Goal: Task Accomplishment & Management: Use online tool/utility

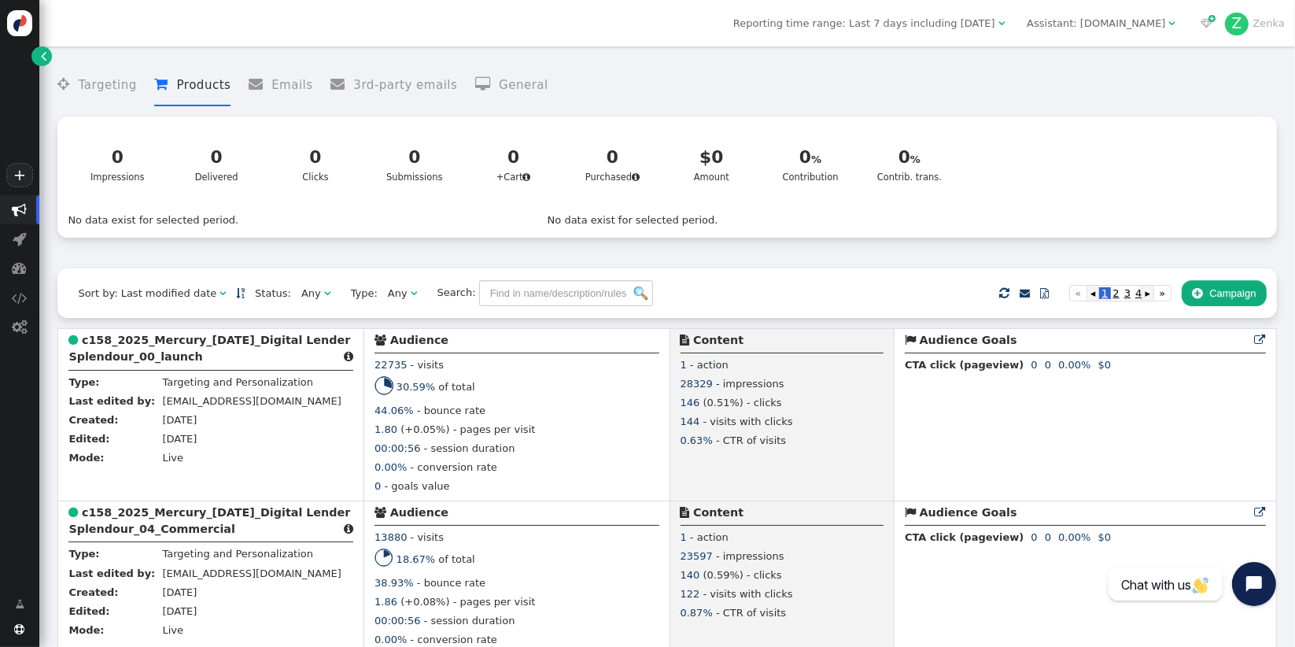
click at [927, 264] on div " Targeting  Products  Emails  3rd-party emails  General ? Impressions  0 …" at bounding box center [666, 161] width 1219 height 214
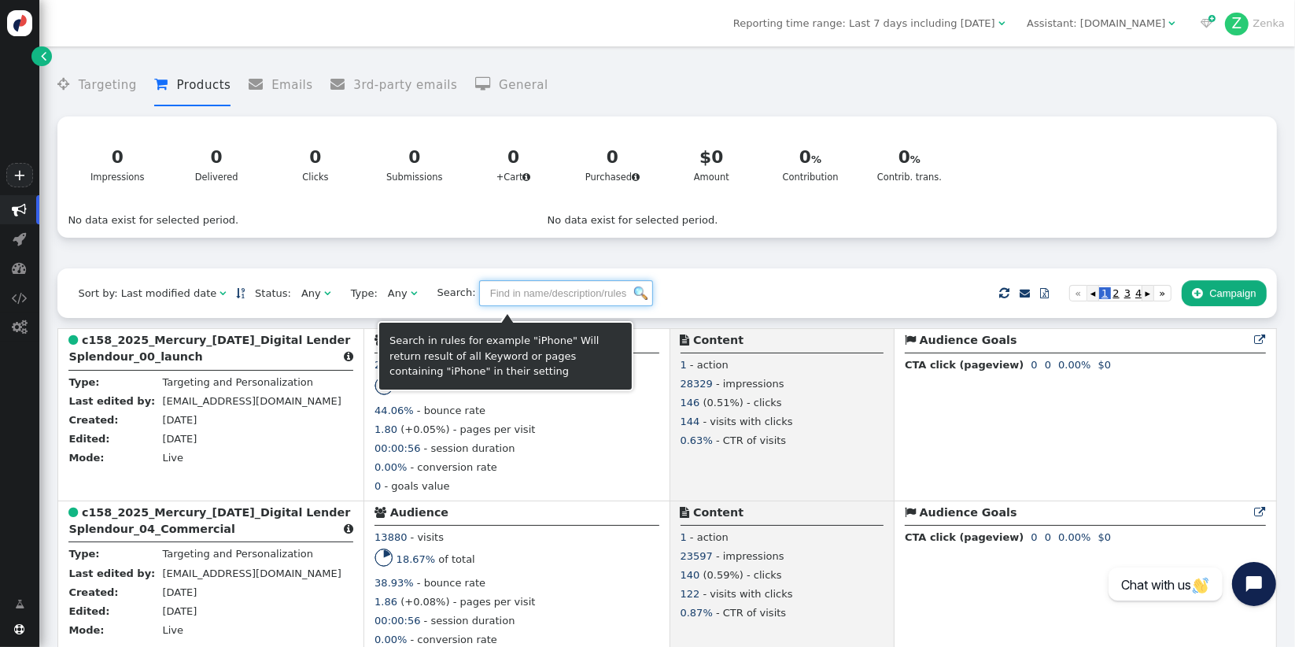
click at [530, 290] on input "text" at bounding box center [566, 293] width 174 height 27
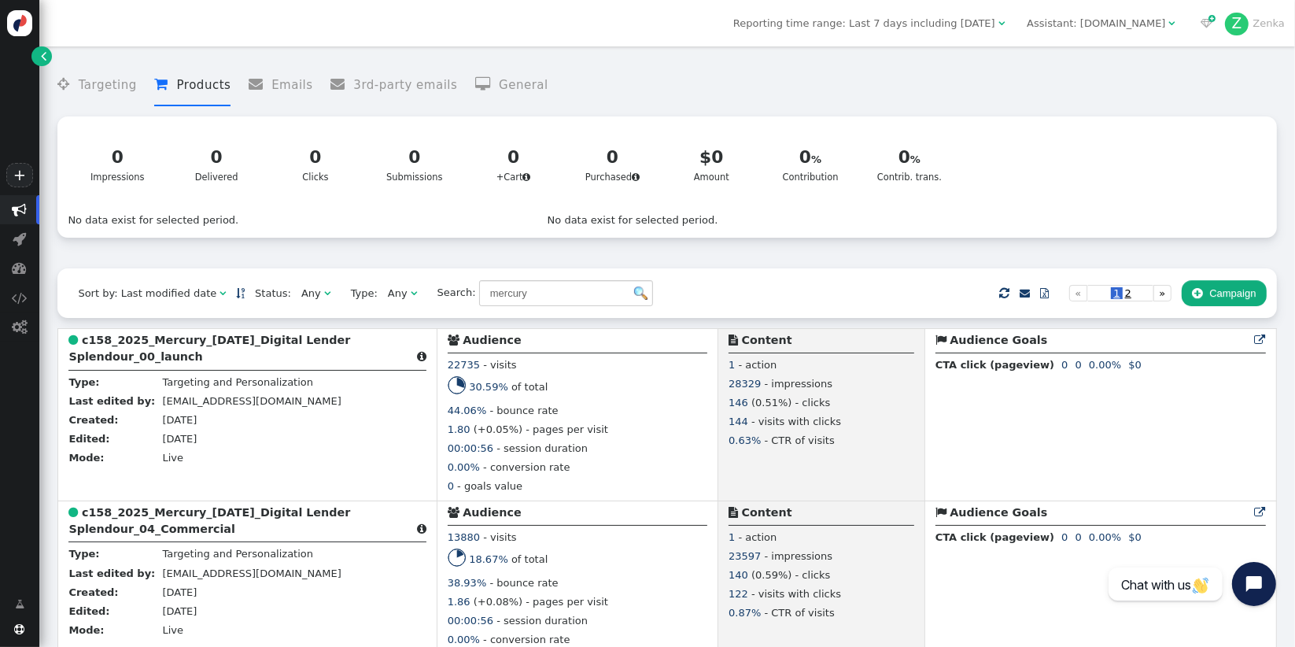
click at [591, 316] on div "Sort by: Last modified date   Status: Any  Type: Any  Search: mercury   …" at bounding box center [666, 292] width 1219 height 49
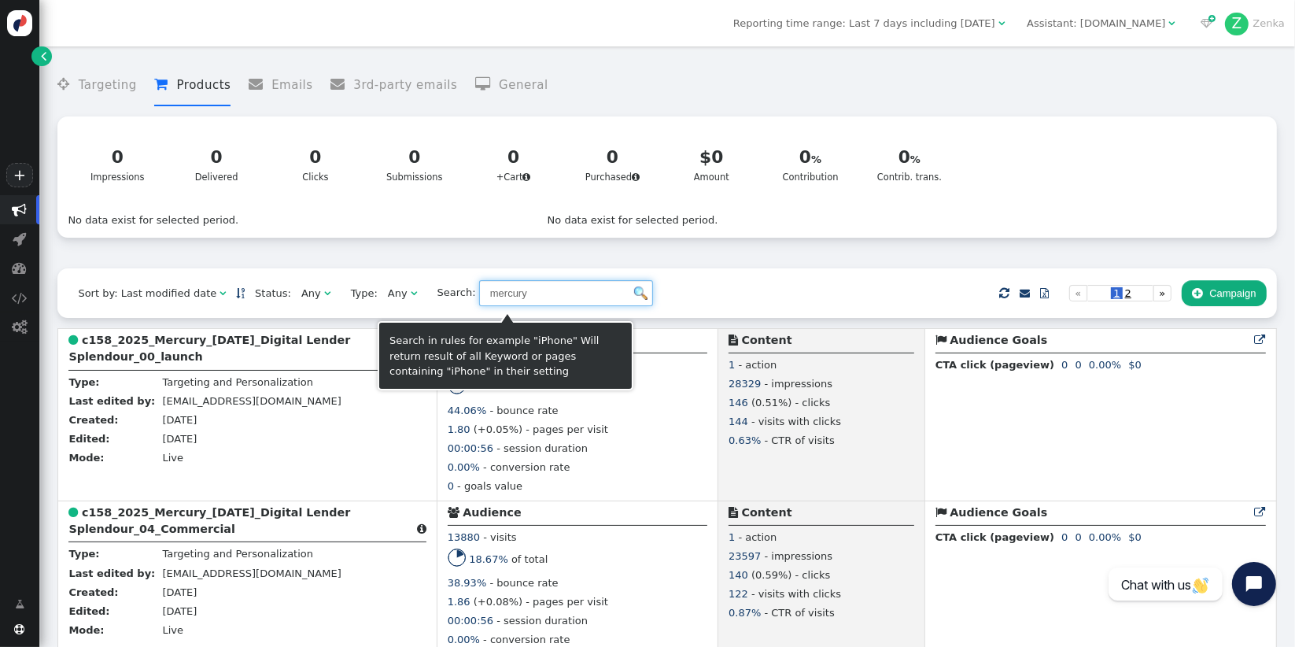
click at [550, 298] on input "mercury" at bounding box center [566, 293] width 174 height 27
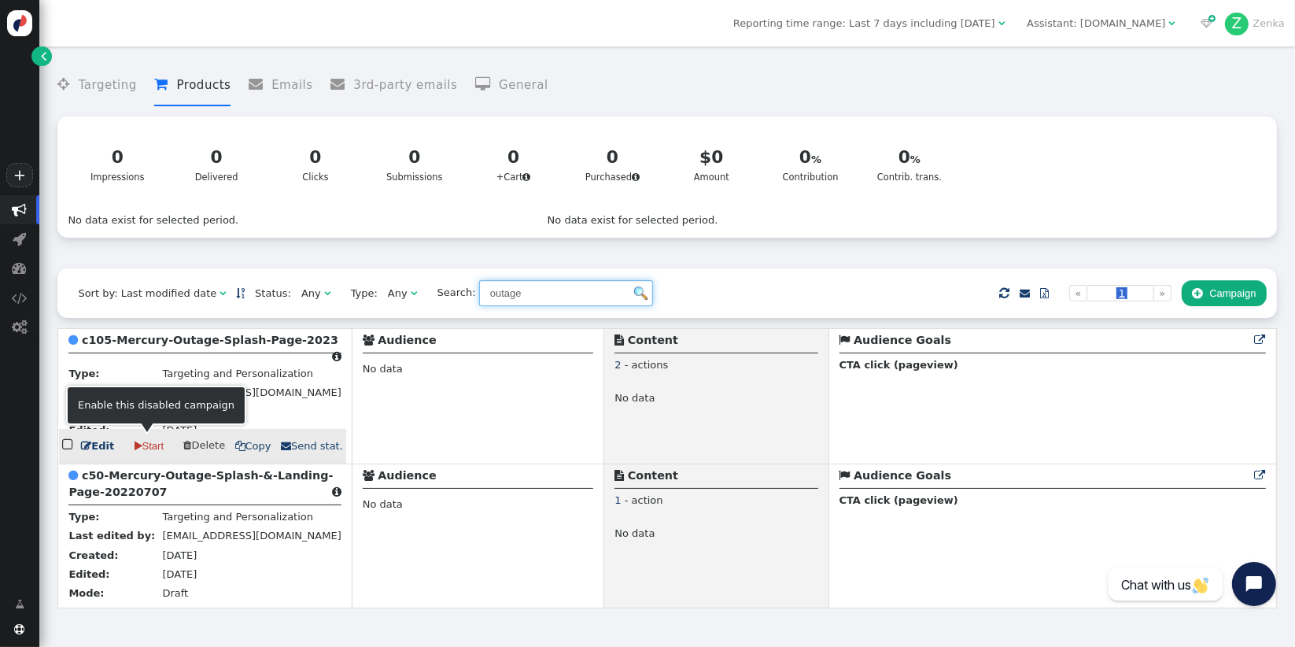
type input "outage"
drag, startPoint x: 149, startPoint y: 442, endPoint x: 740, endPoint y: 79, distance: 693.5
click at [149, 442] on link " Start" at bounding box center [149, 446] width 50 height 27
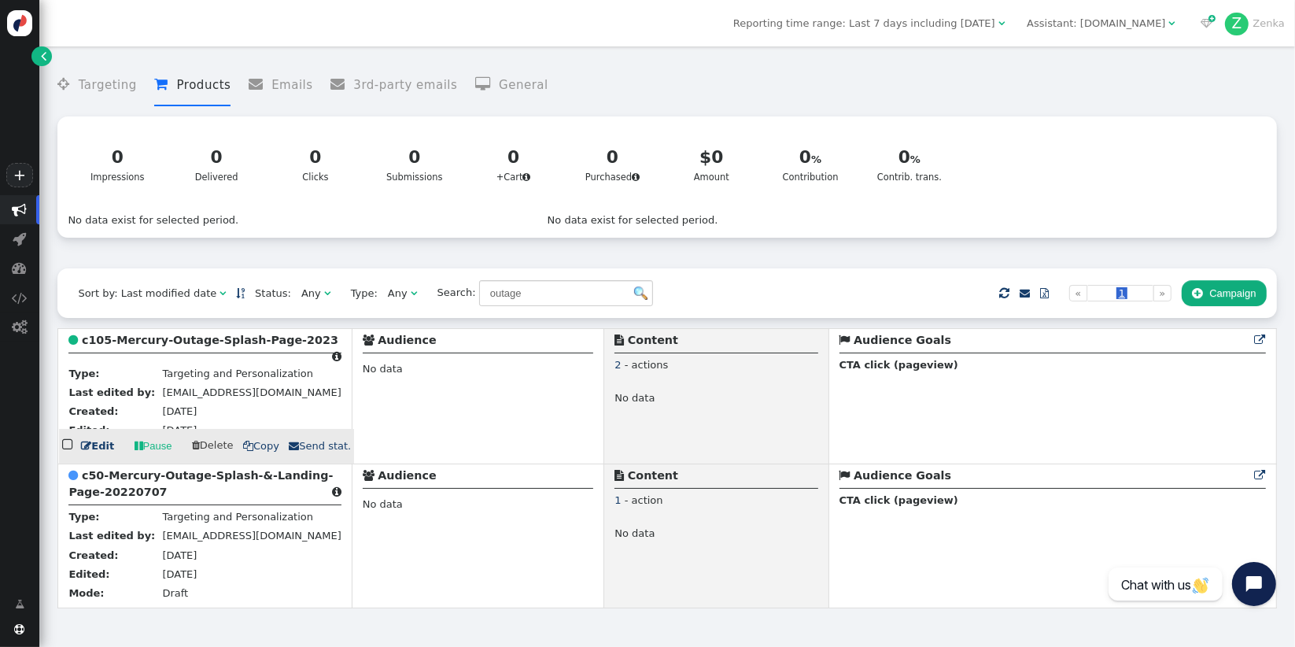
click at [146, 441] on link " Pause" at bounding box center [153, 446] width 58 height 27
click at [91, 345] on b "c105-Mercury-Outage-Splash-Page-2023" at bounding box center [210, 340] width 257 height 13
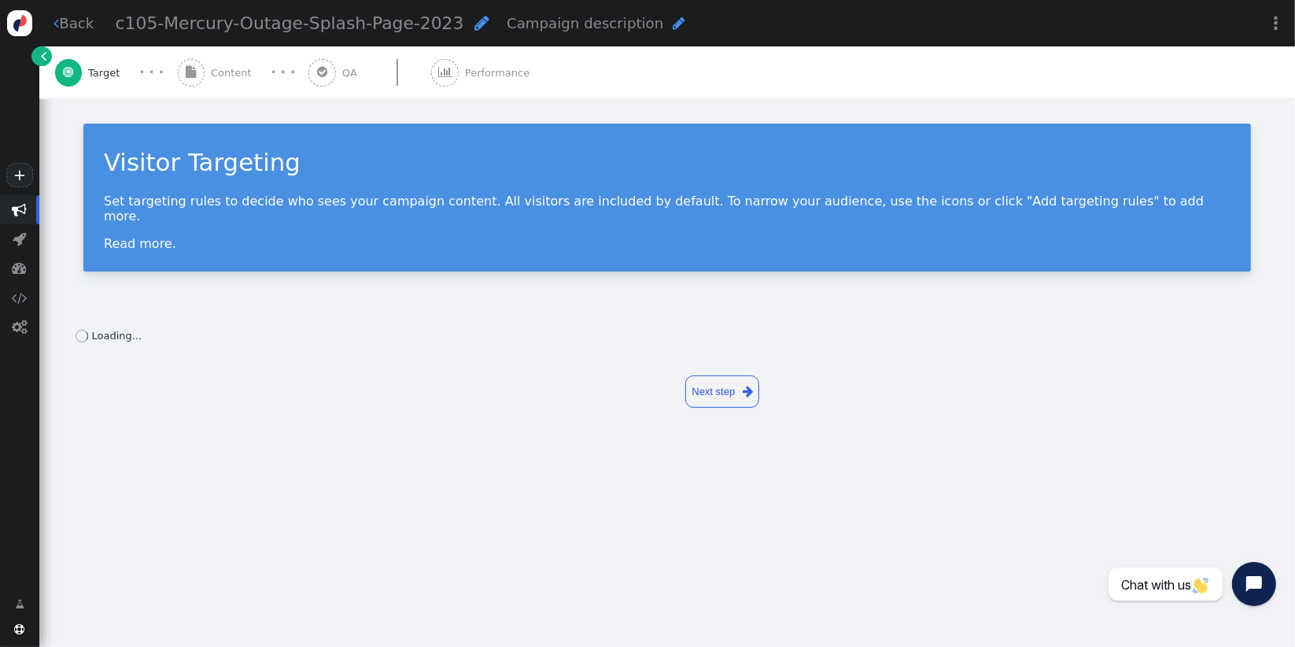
click at [235, 69] on span "Content" at bounding box center [234, 73] width 47 height 16
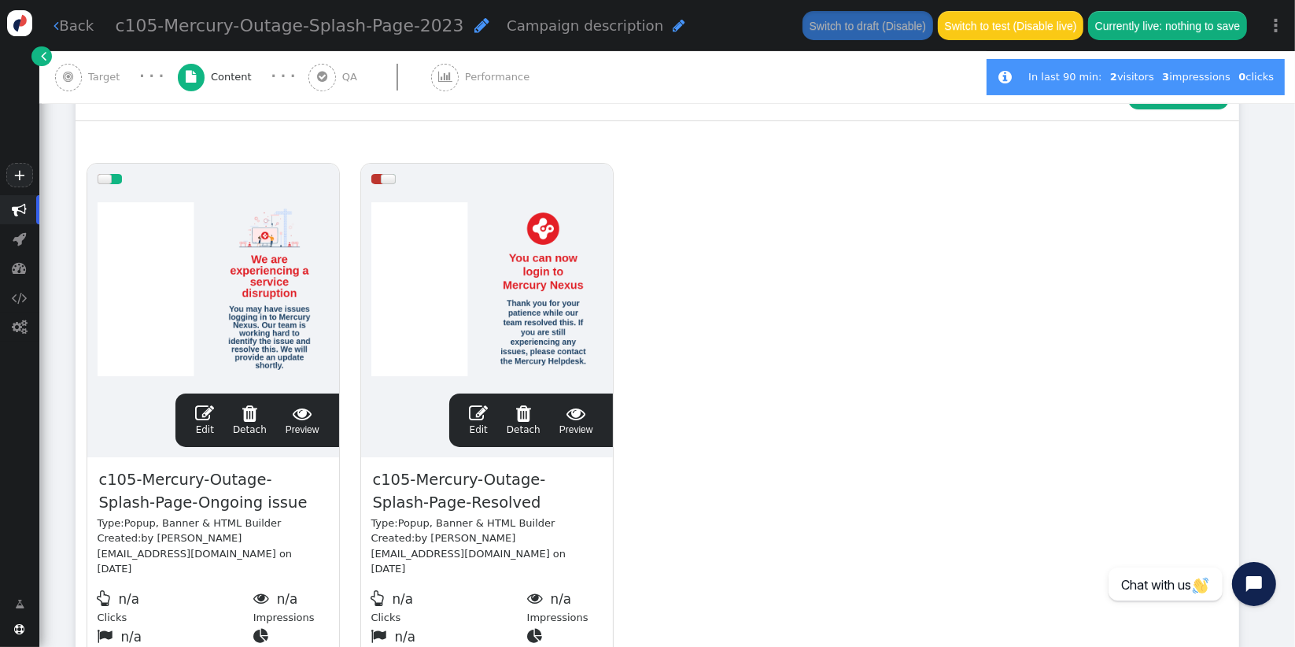
scroll to position [252, 0]
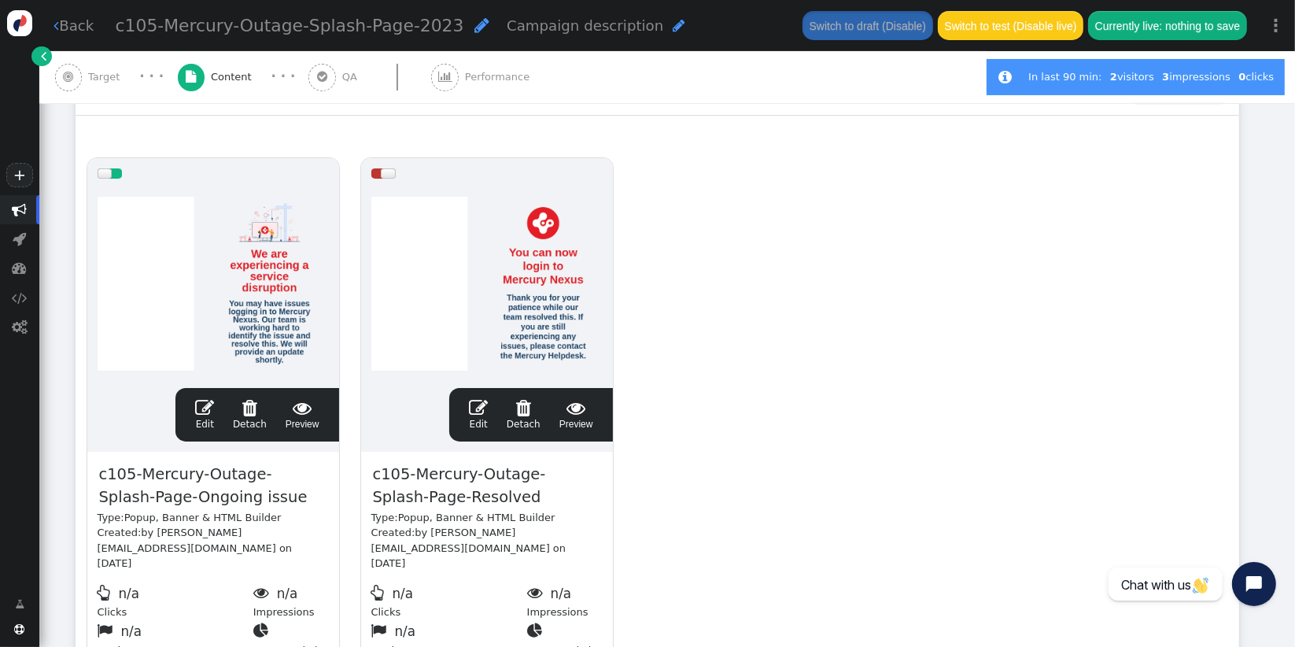
click at [300, 412] on span "" at bounding box center [303, 407] width 34 height 19
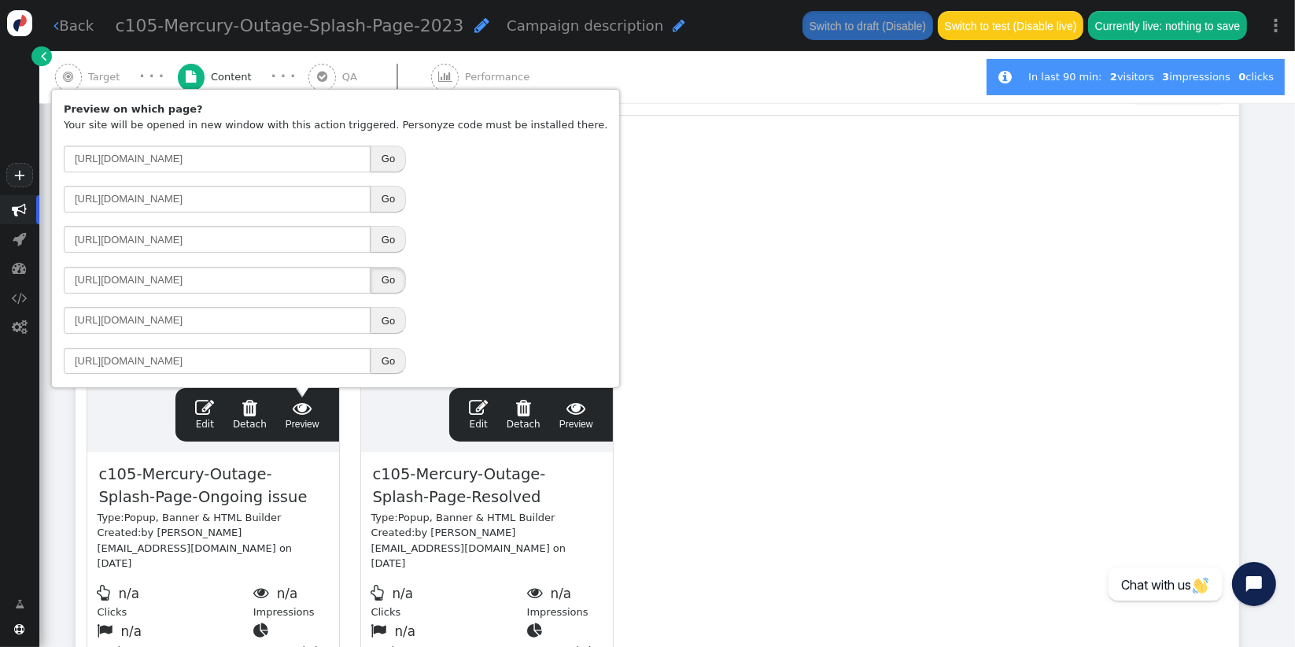
click at [386, 283] on button "Go" at bounding box center [388, 280] width 35 height 27
click at [786, 435] on div "drag this  Edit  Detach  Preview c105-Mercury-Outage-Splash-Page-Ongoing iss…" at bounding box center [657, 413] width 1162 height 532
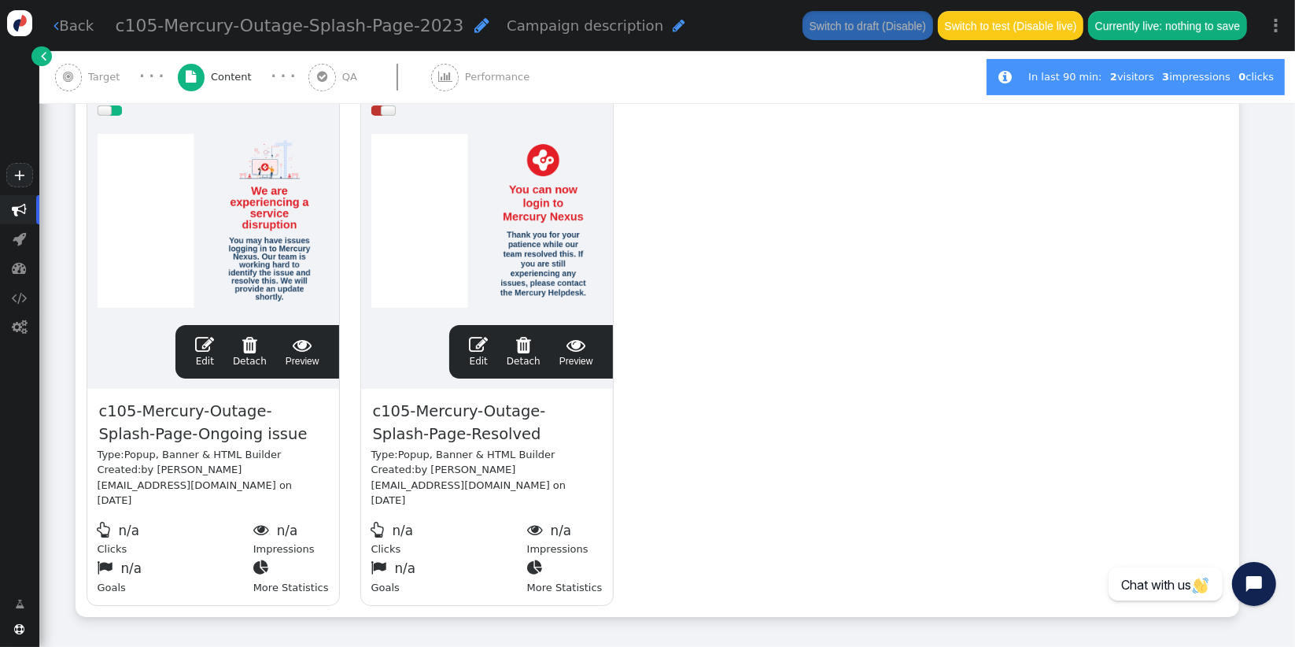
scroll to position [333, 0]
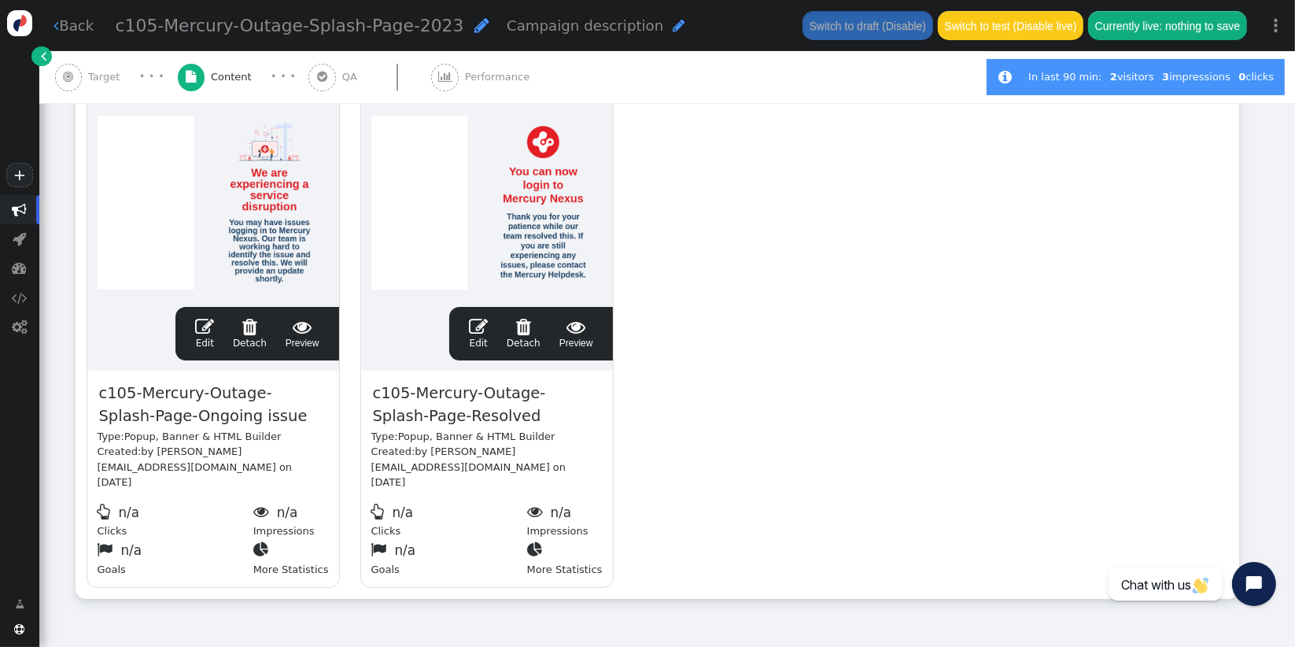
click at [58, 396] on div "Rotation and A/B testing mode  ADD ACTION  Always shown Content in this box i…" at bounding box center [667, 292] width 1256 height 655
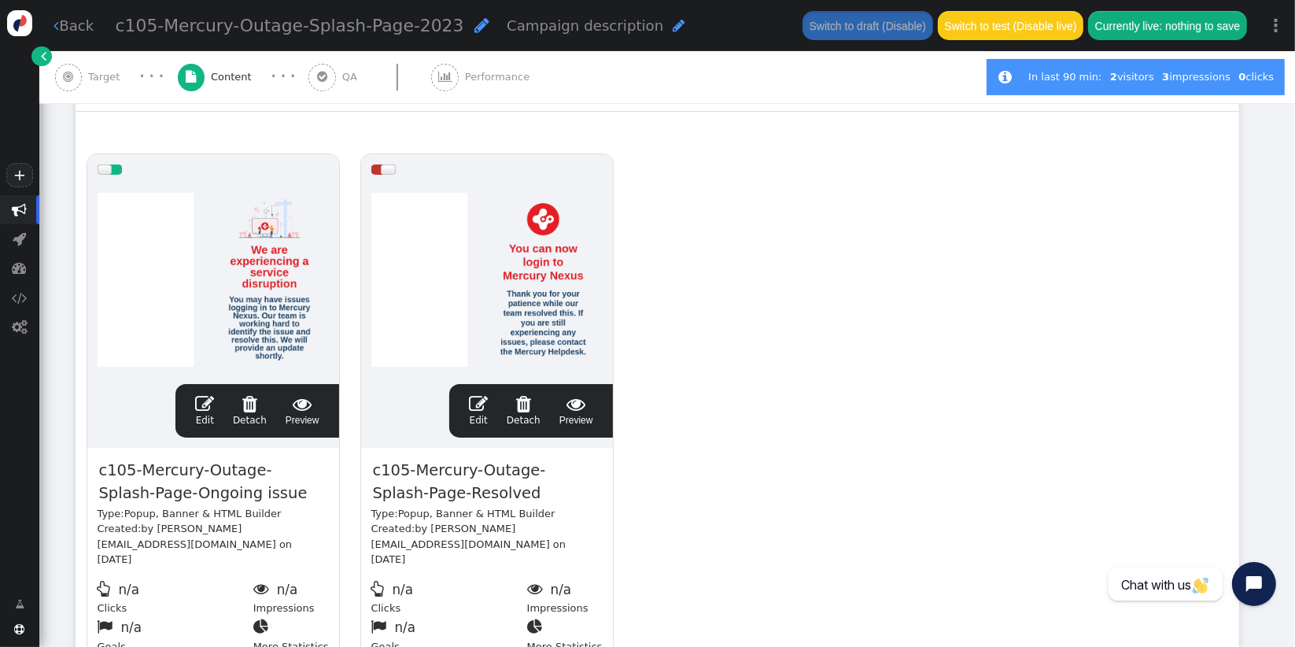
scroll to position [276, 0]
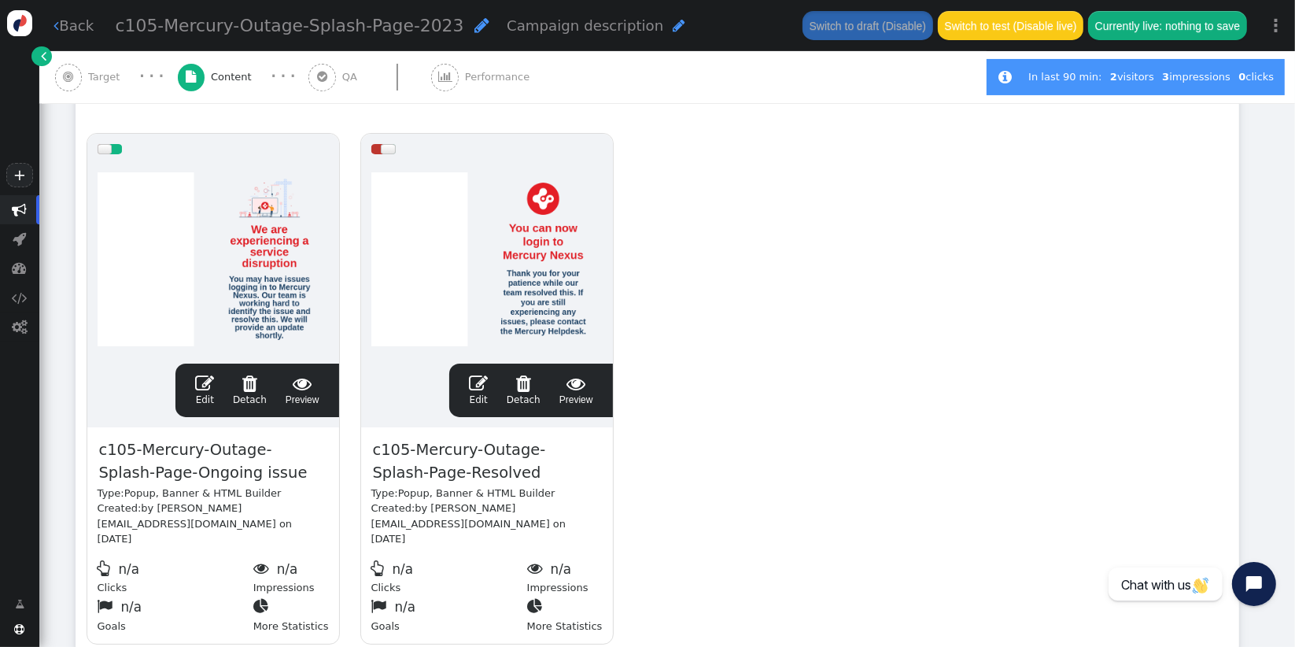
click at [212, 386] on span "" at bounding box center [204, 383] width 19 height 19
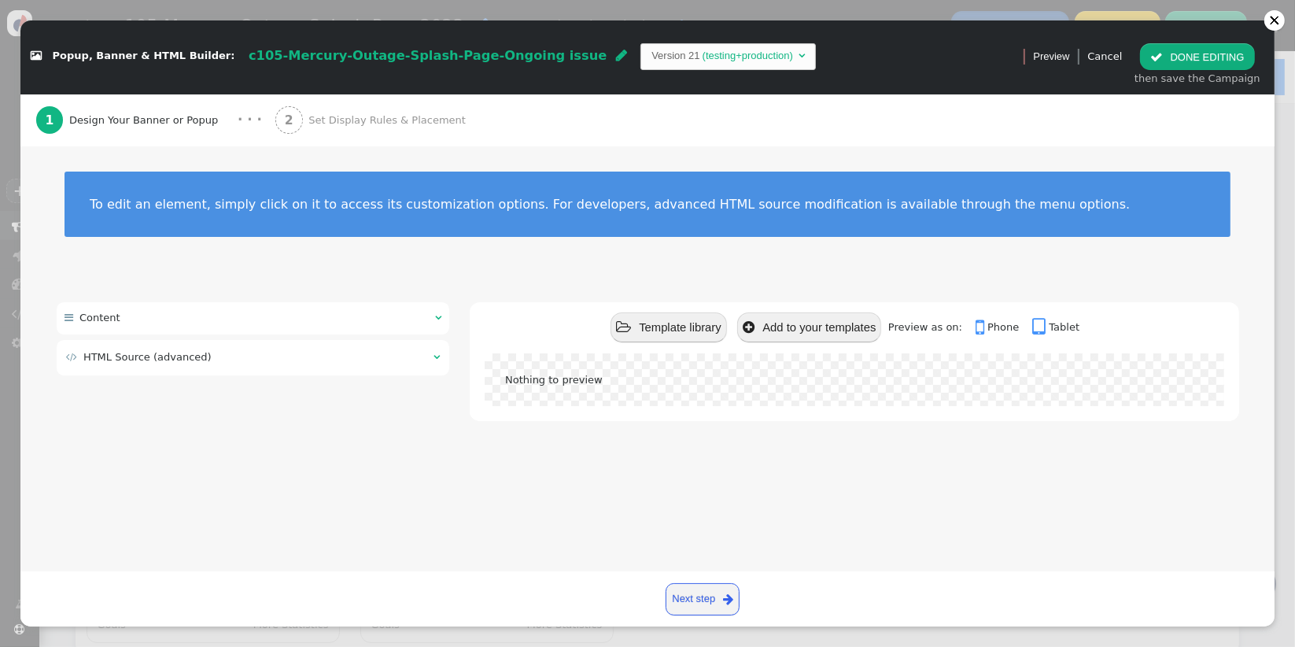
click at [350, 350] on td " HTML Source (advanced)" at bounding box center [244, 357] width 356 height 16
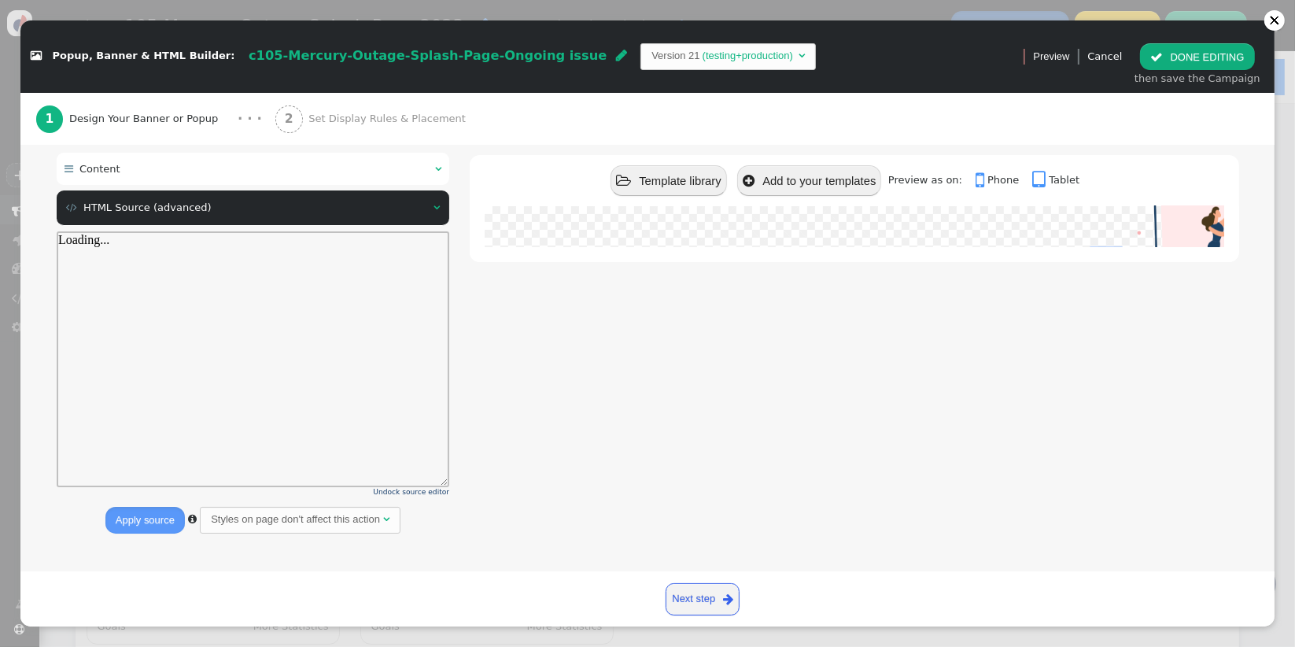
scroll to position [0, 0]
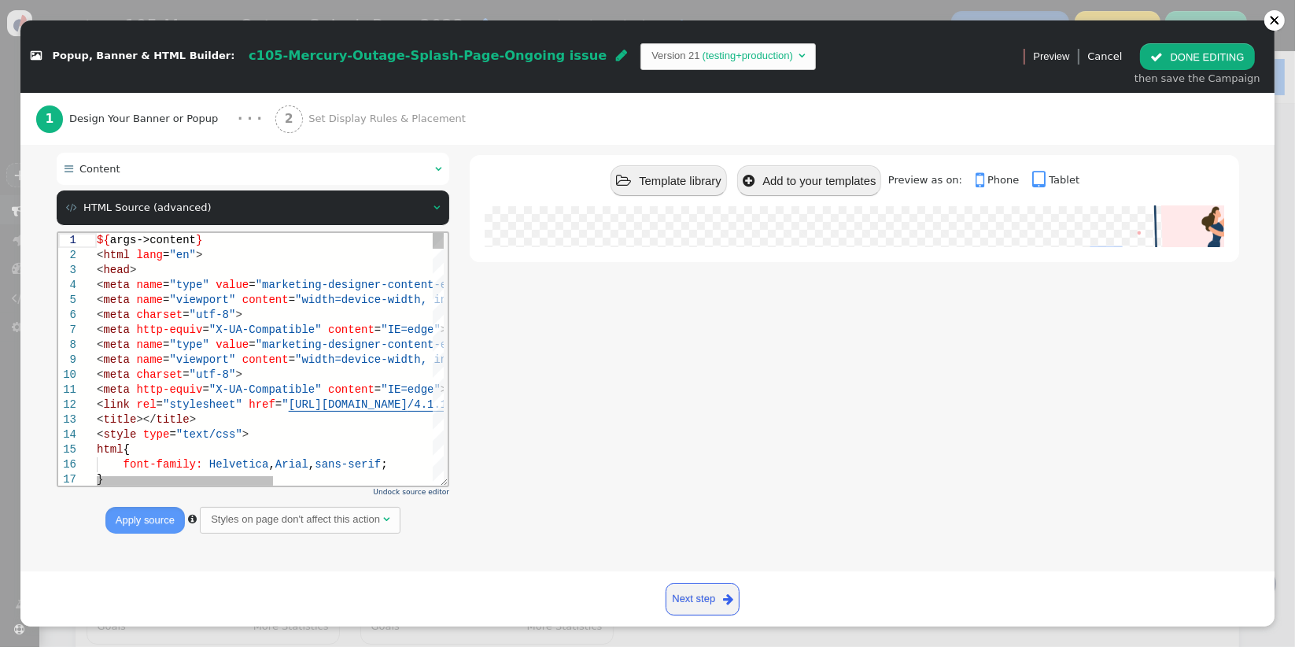
click at [267, 368] on div "< meta charset = "utf-8" >" at bounding box center [426, 374] width 660 height 15
type textarea "${args->content} <html lang="en"> <head> <meta name="type" value="marketing-des…"
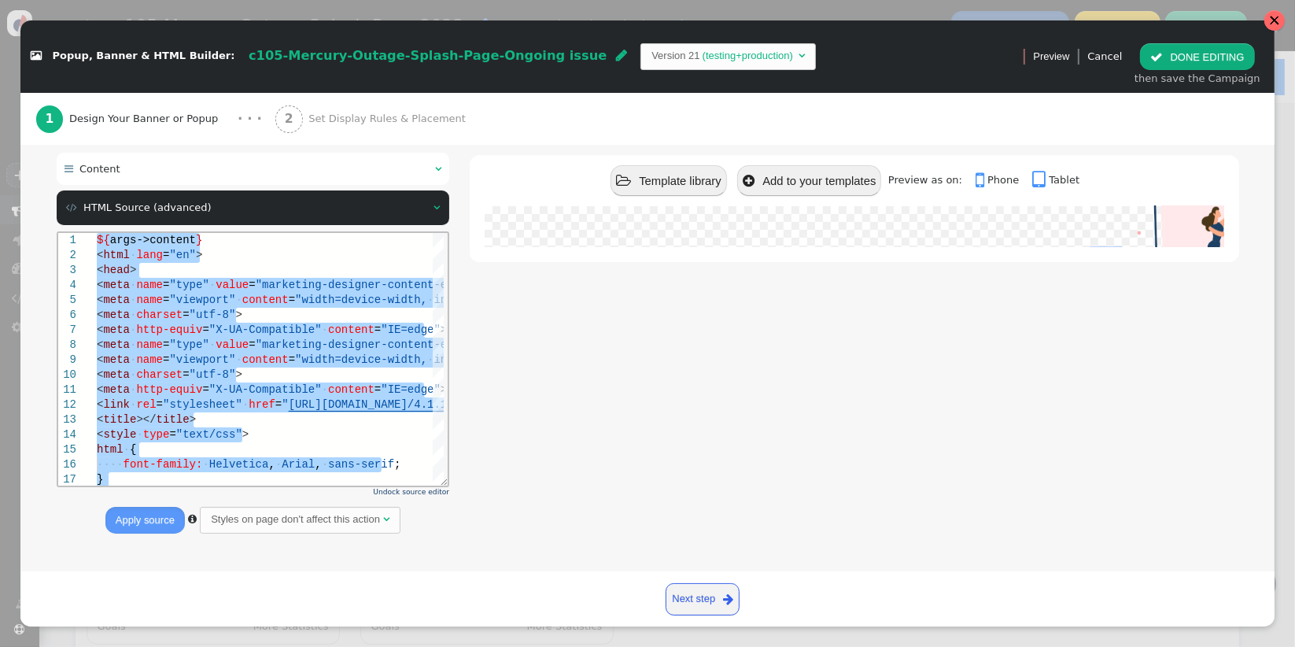
click at [1270, 19] on div at bounding box center [1274, 20] width 11 height 11
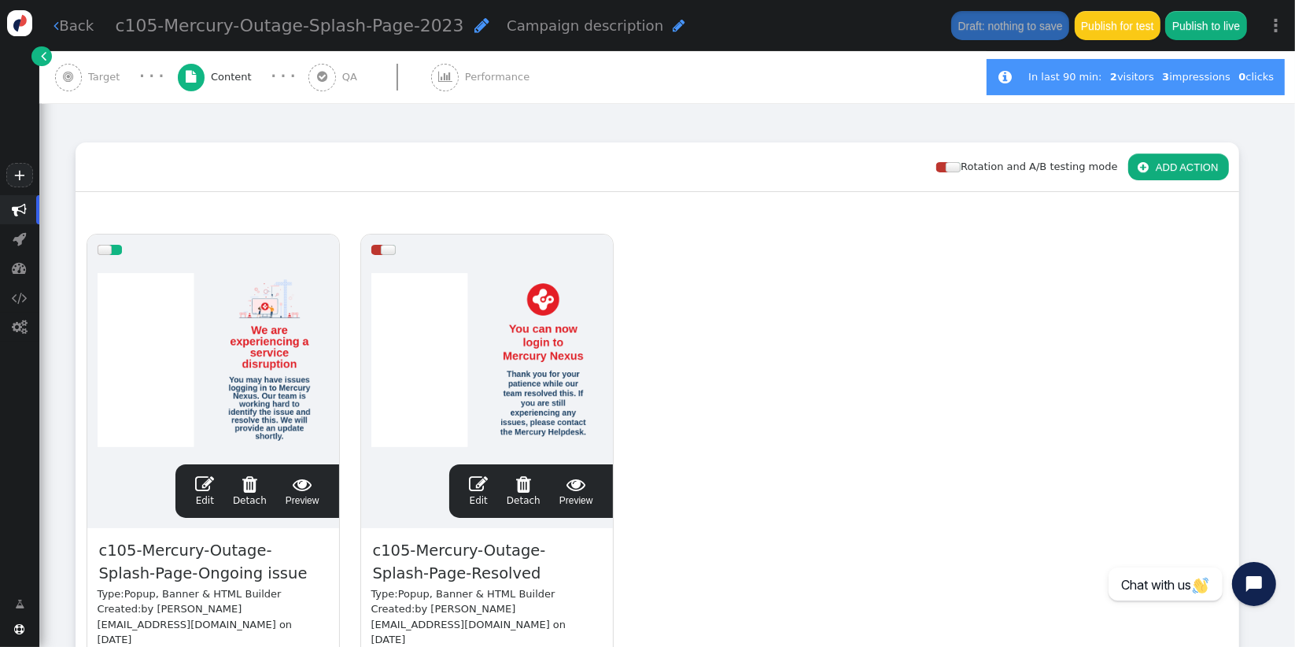
scroll to position [168, 0]
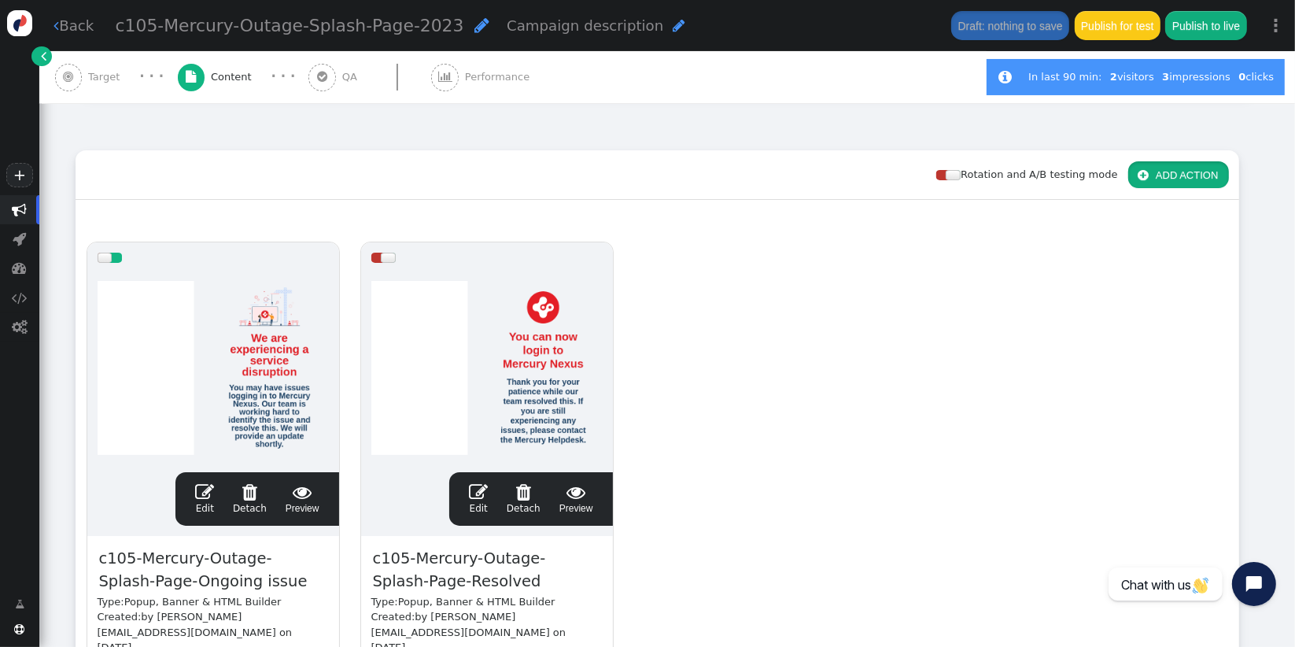
click at [1155, 178] on button " ADD ACTION" at bounding box center [1179, 174] width 101 height 27
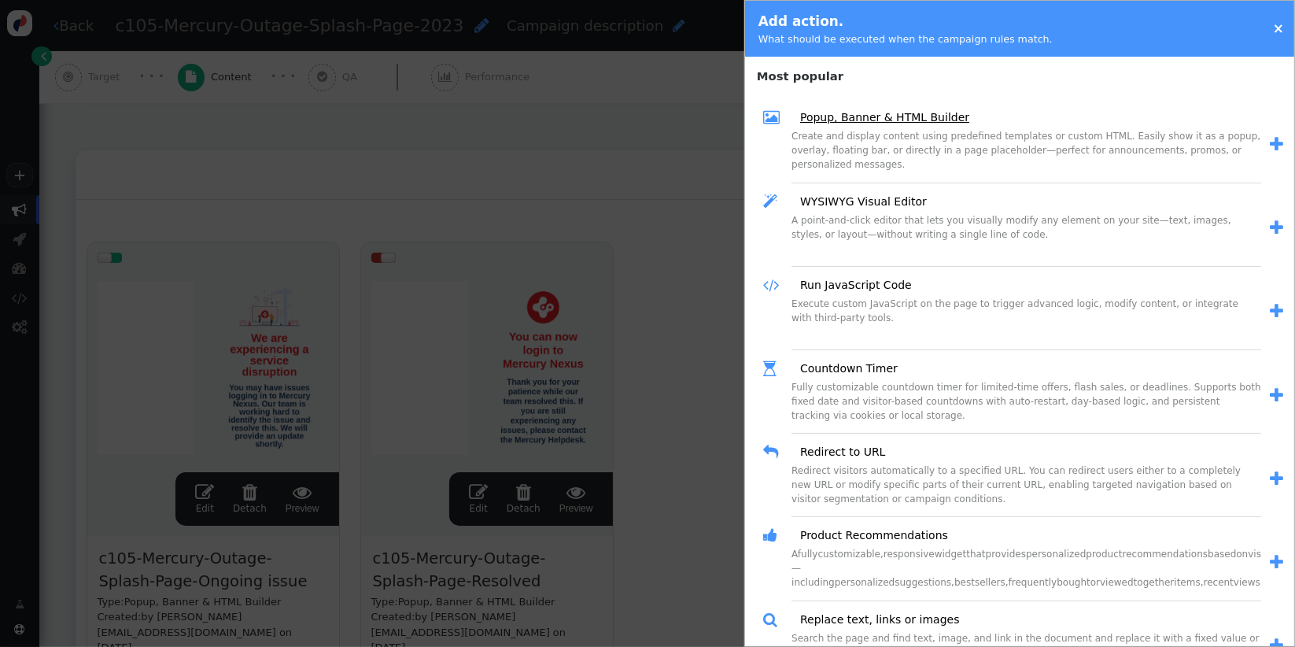
click at [914, 119] on link "Popup, Banner & HTML Builder" at bounding box center [879, 117] width 180 height 17
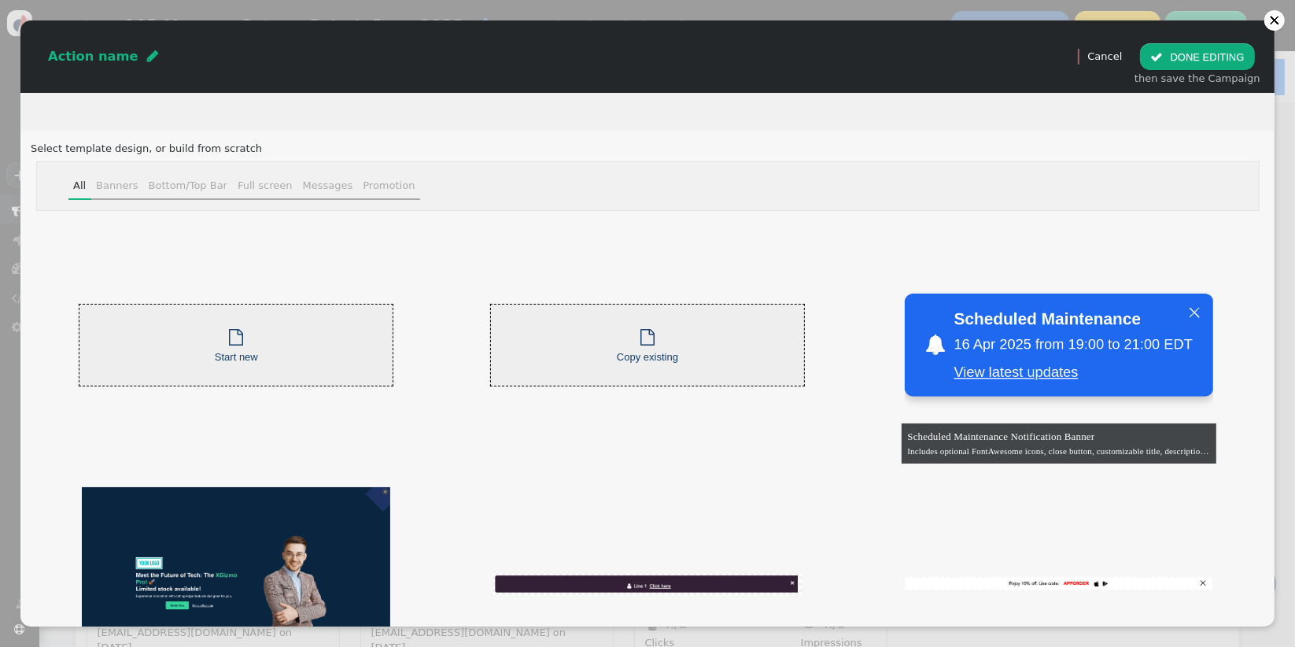
click at [303, 178] on div "Messages" at bounding box center [328, 186] width 50 height 16
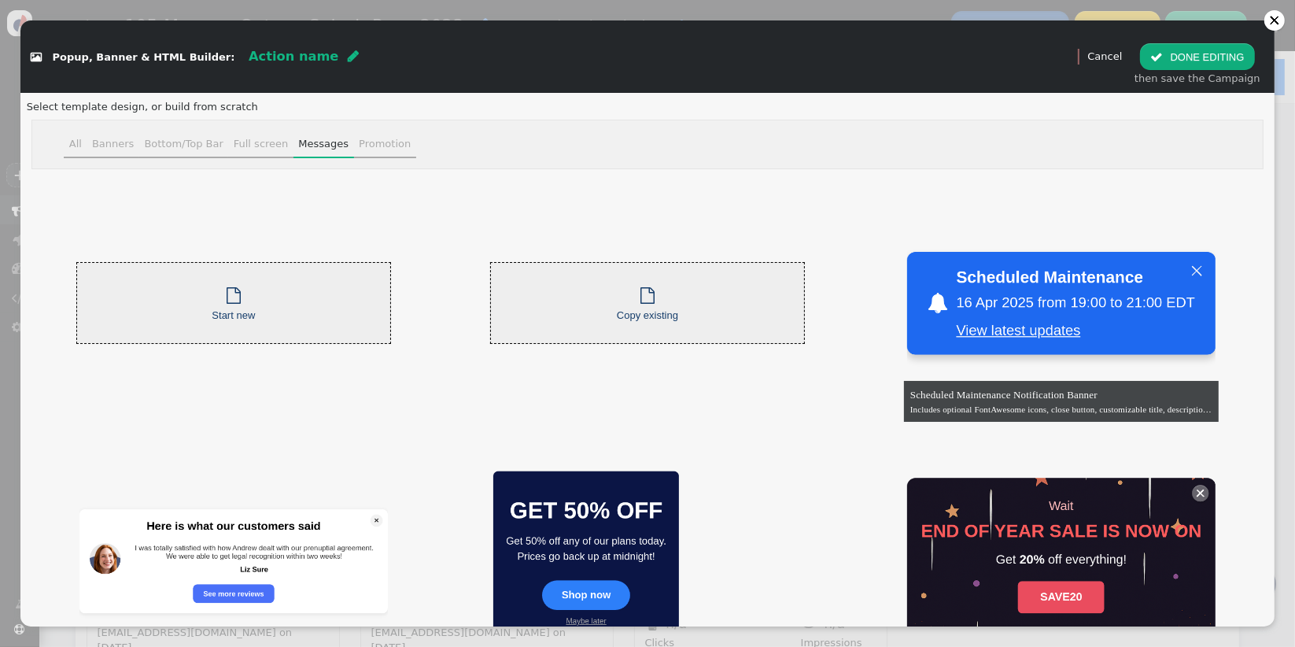
click at [72, 143] on li "All" at bounding box center [75, 145] width 23 height 28
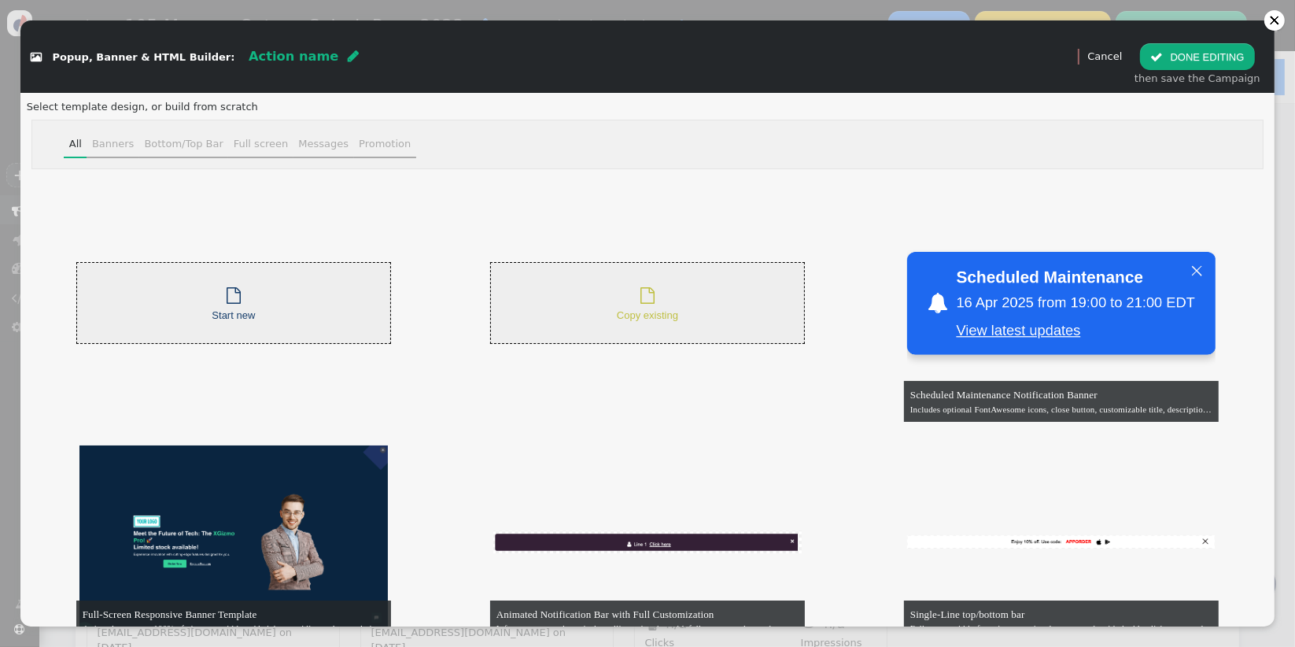
click at [669, 312] on span "Copy existing" at bounding box center [647, 315] width 61 height 12
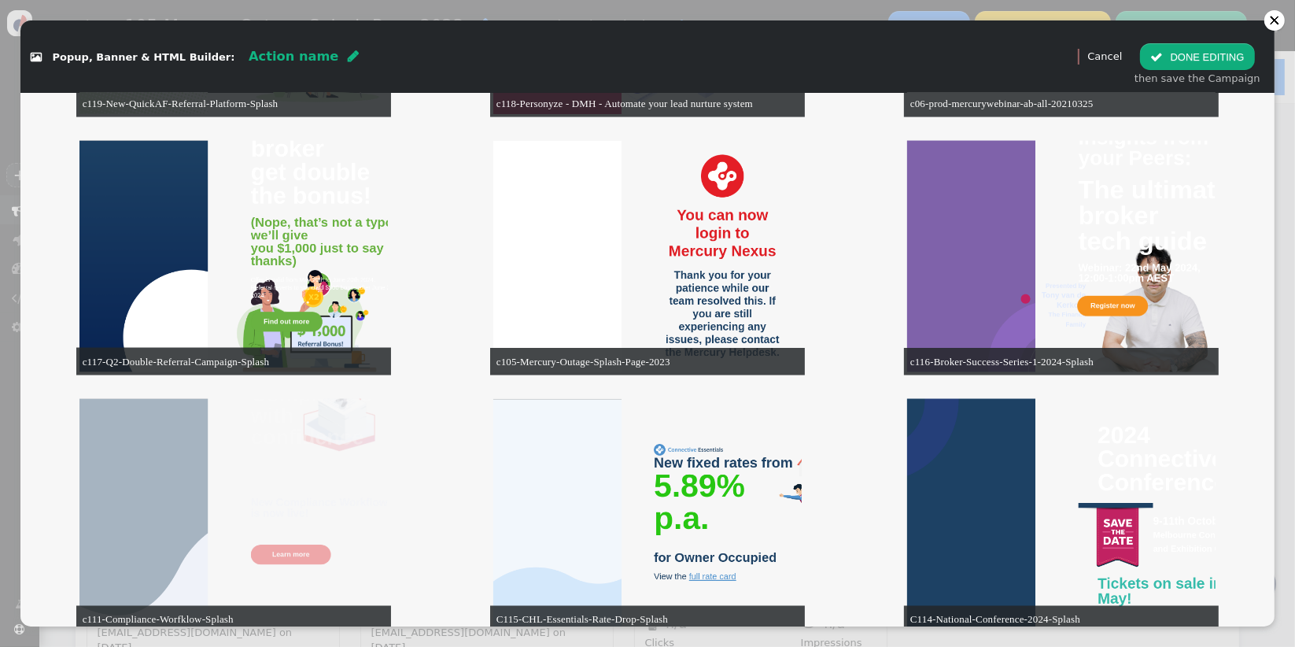
scroll to position [8305, 0]
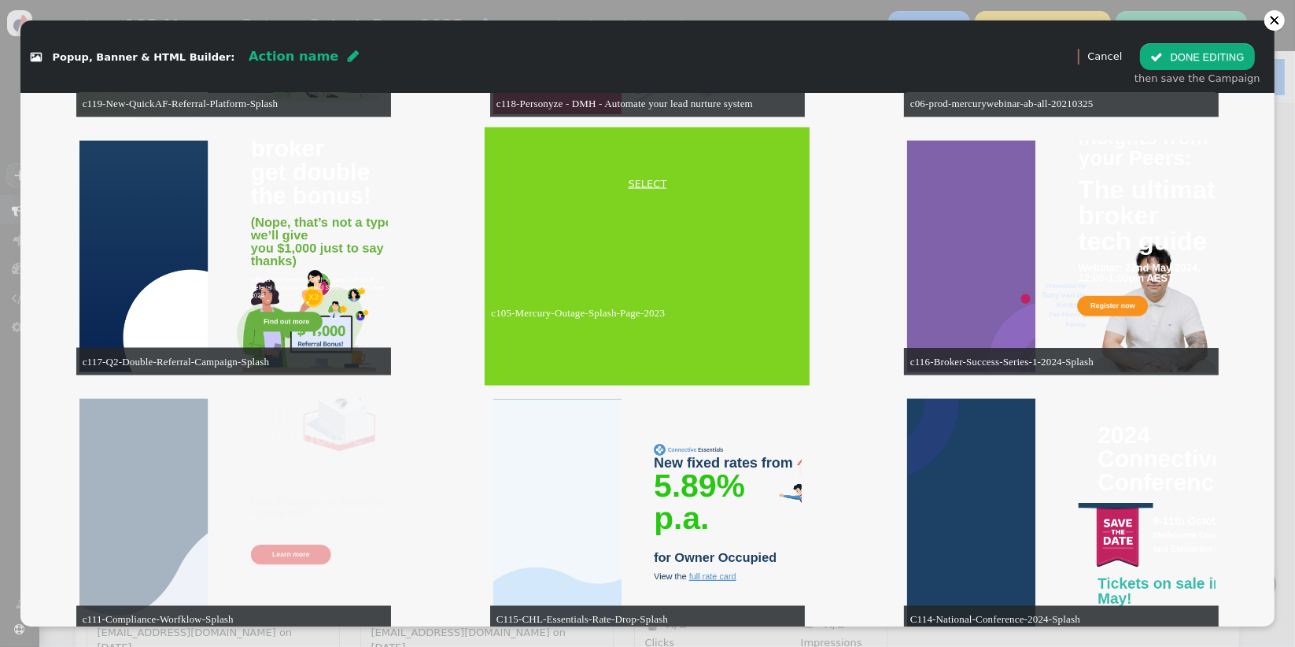
click at [645, 178] on link "SELECT" at bounding box center [647, 184] width 319 height 16
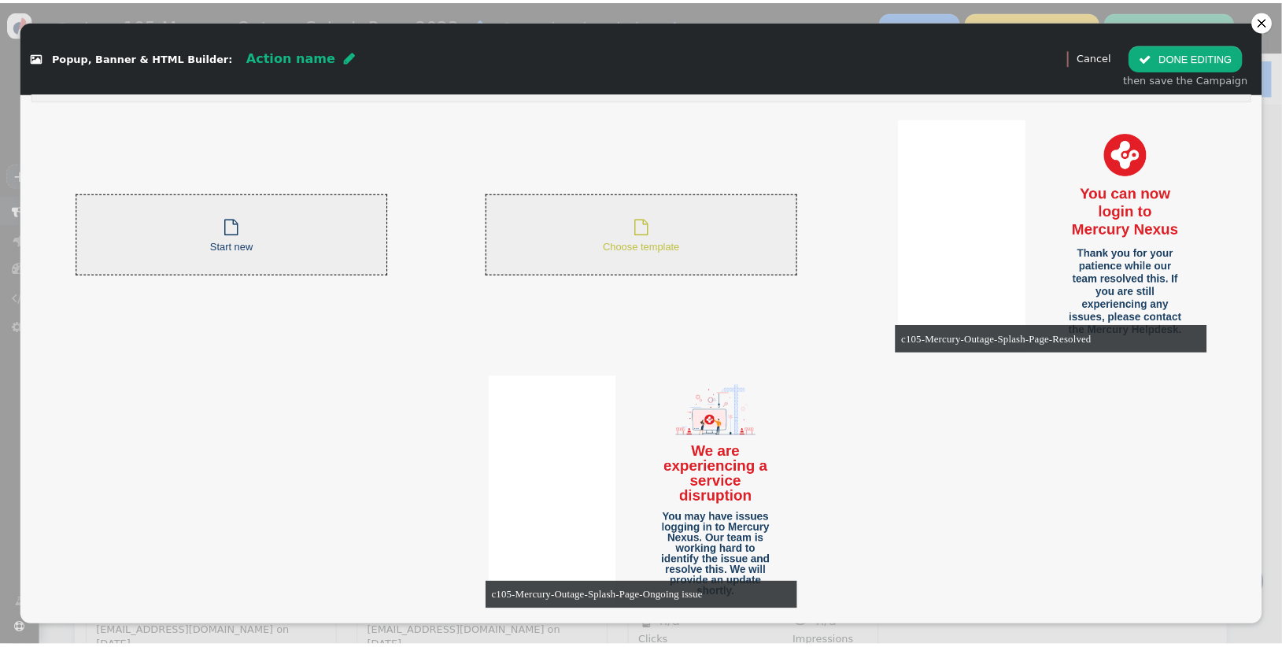
scroll to position [0, 0]
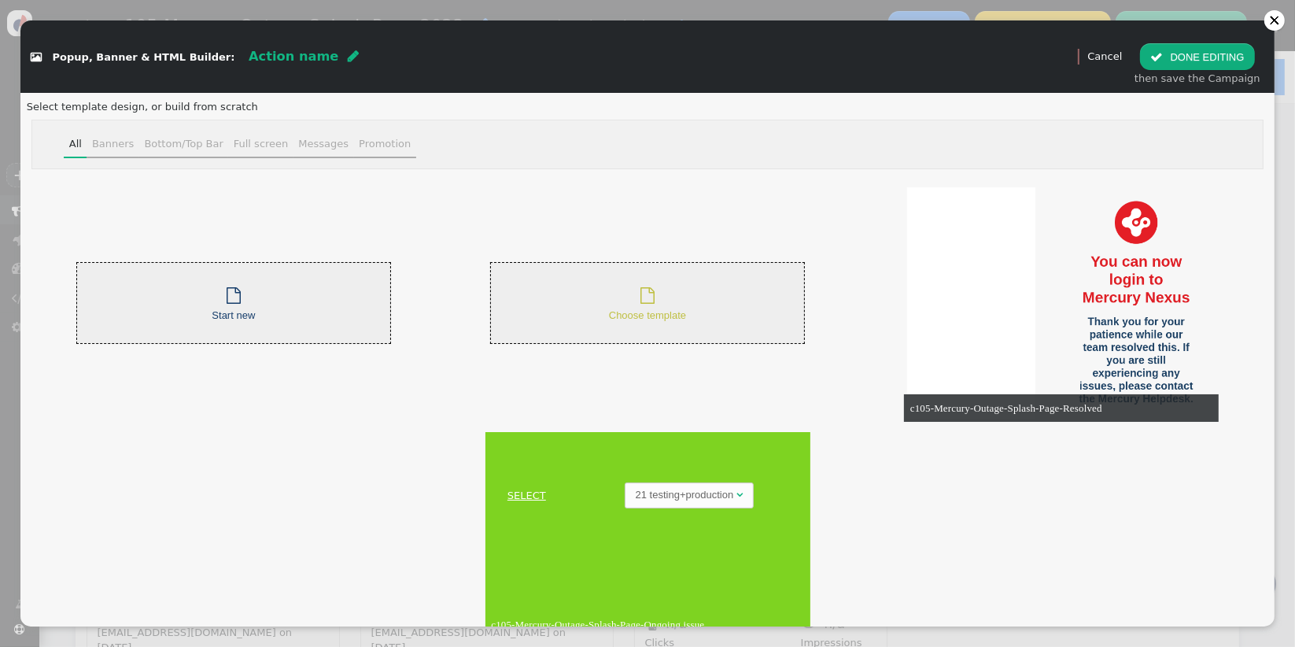
click at [503, 493] on link "SELECT" at bounding box center [526, 496] width 77 height 16
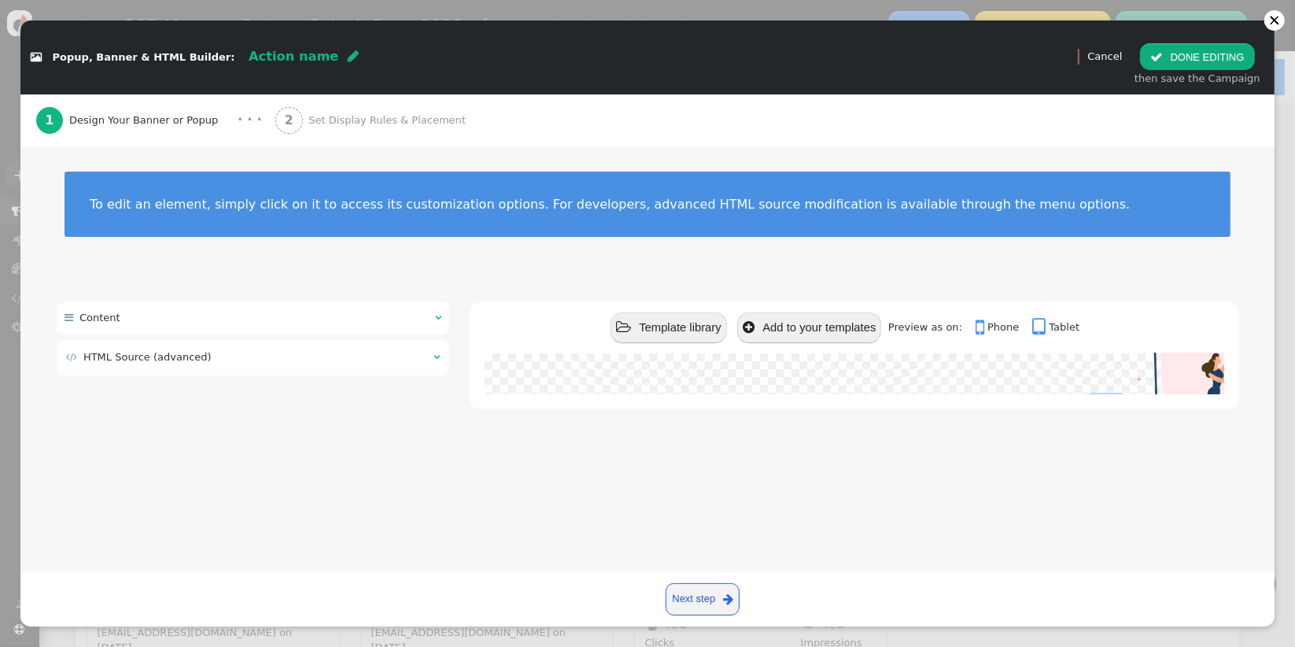
click at [282, 58] on span "Action name" at bounding box center [294, 56] width 90 height 15
type input "parts are down"
click at [496, 90] on div " Popup, Banner & HTML Builder: parts are down  (Nothing)   Preview Cancel …" at bounding box center [647, 56] width 1254 height 72
click at [1180, 54] on button " DONE EDITING" at bounding box center [1197, 56] width 114 height 27
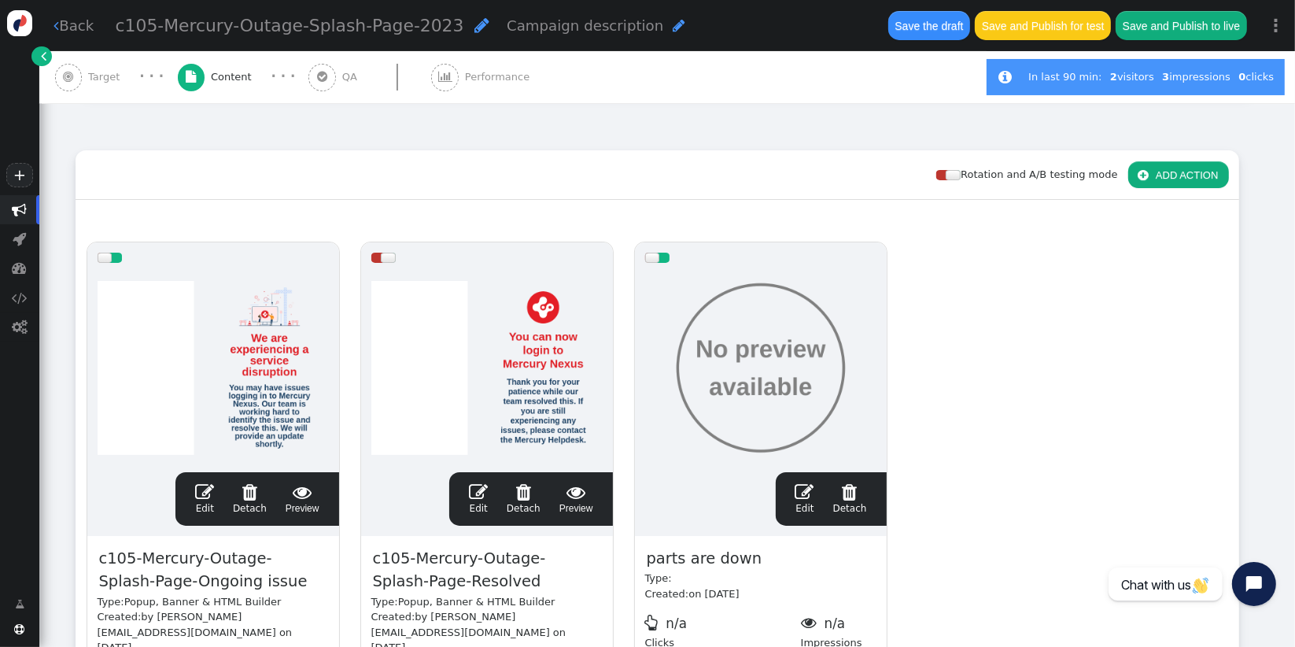
click at [236, 576] on span "c105-Mercury-Outage-Splash-Page-Ongoing issue" at bounding box center [213, 570] width 231 height 48
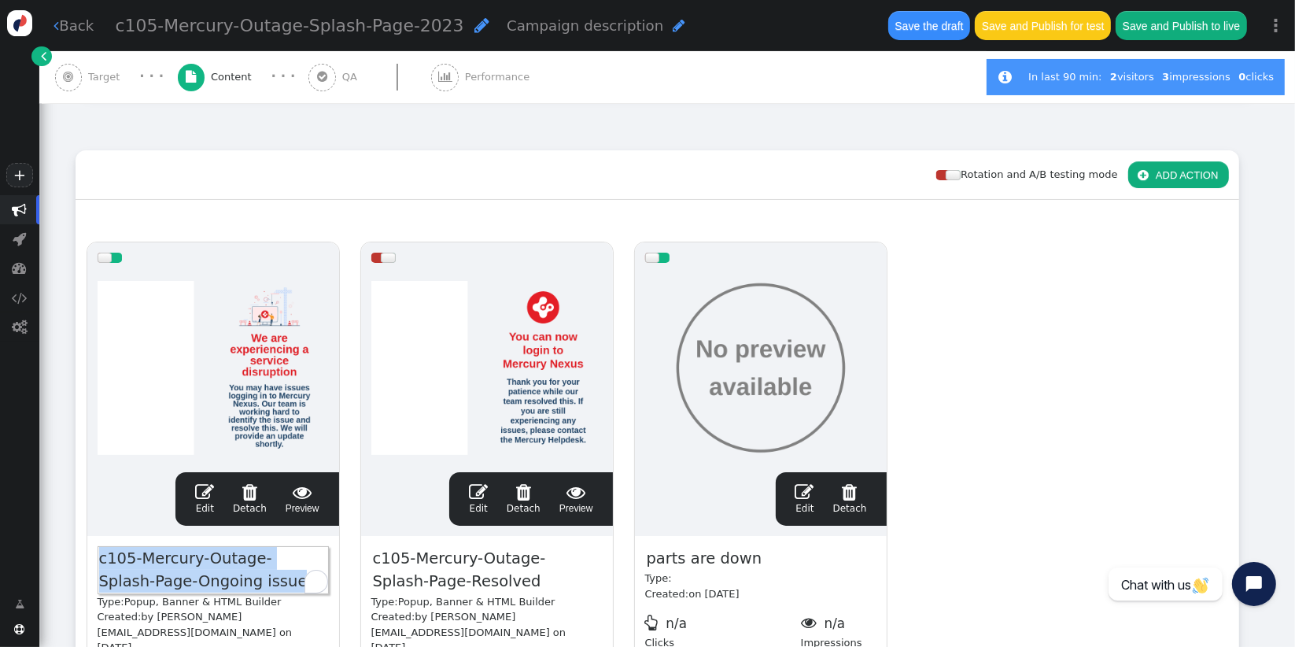
copy span "c105-Mercury-Outage-Splash-Page-Ongoing issue"
click at [692, 556] on span "parts are down" at bounding box center [704, 558] width 119 height 24
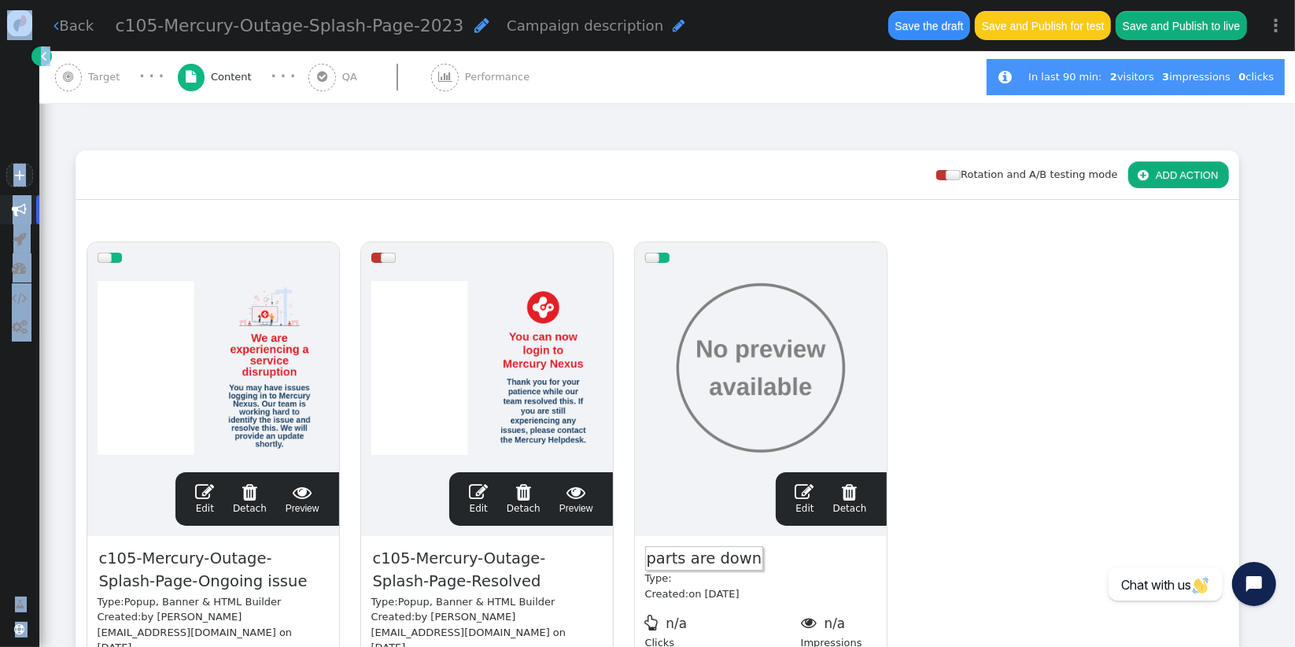
click at [727, 560] on span "parts are down" at bounding box center [704, 558] width 119 height 24
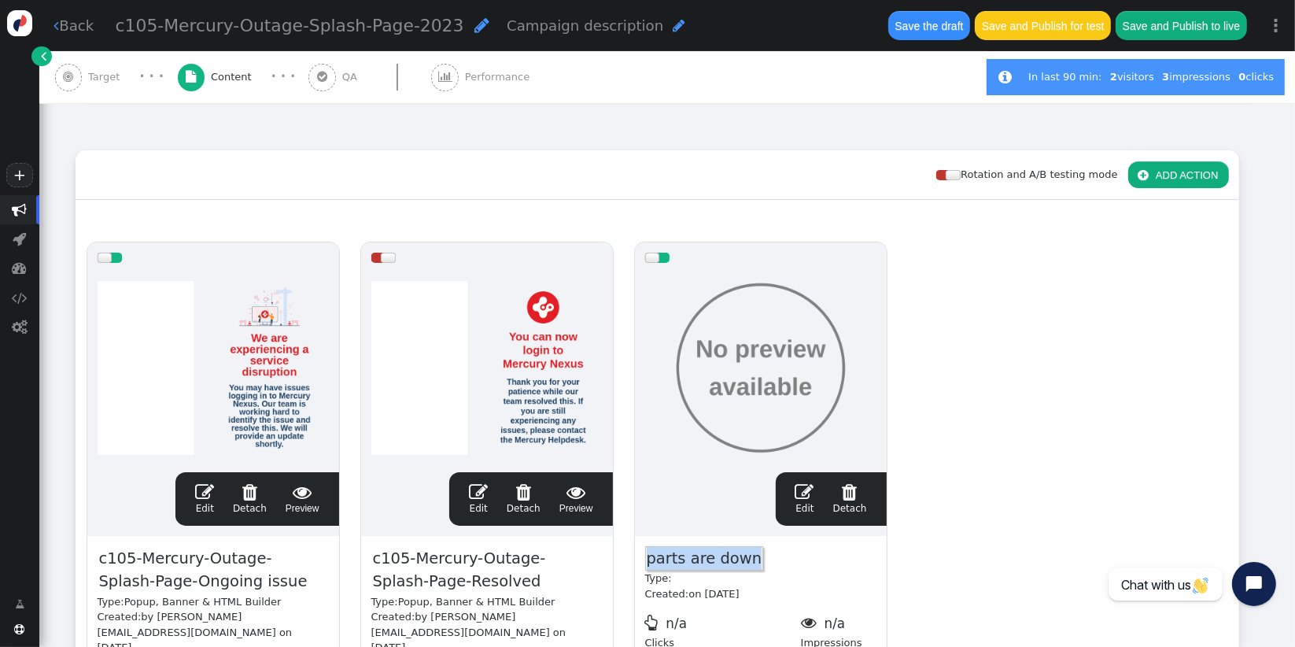
paste span
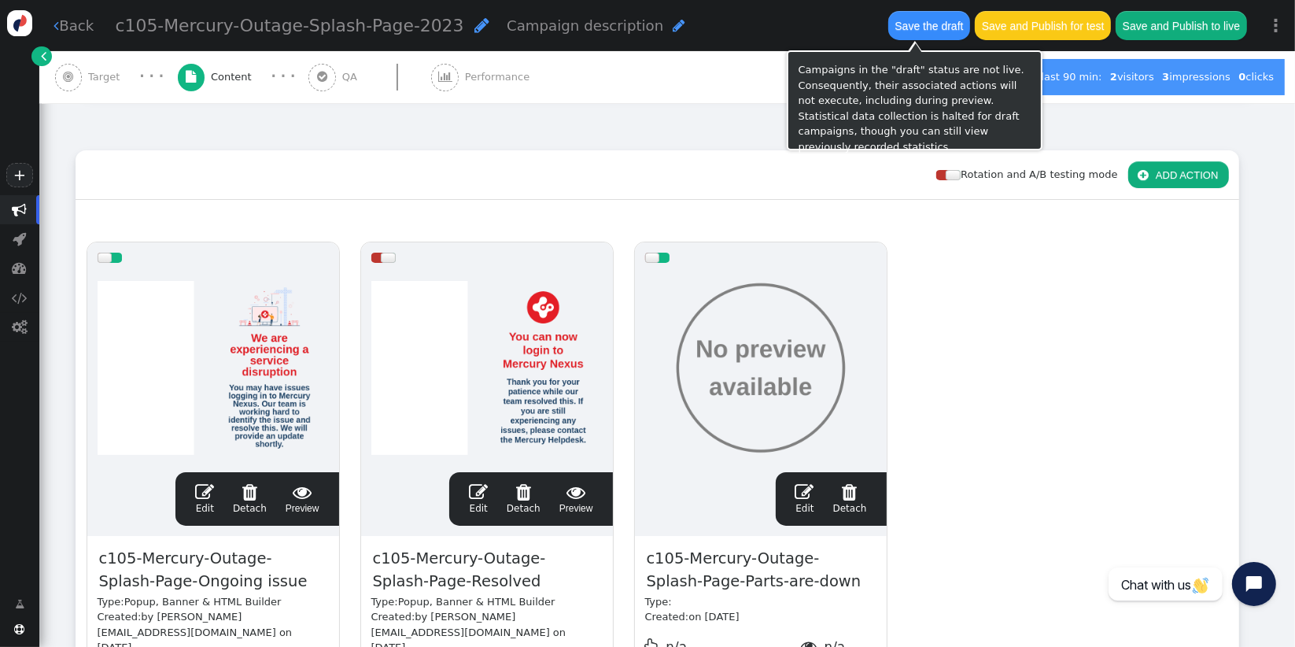
click at [913, 36] on button "Save the draft" at bounding box center [929, 25] width 82 height 28
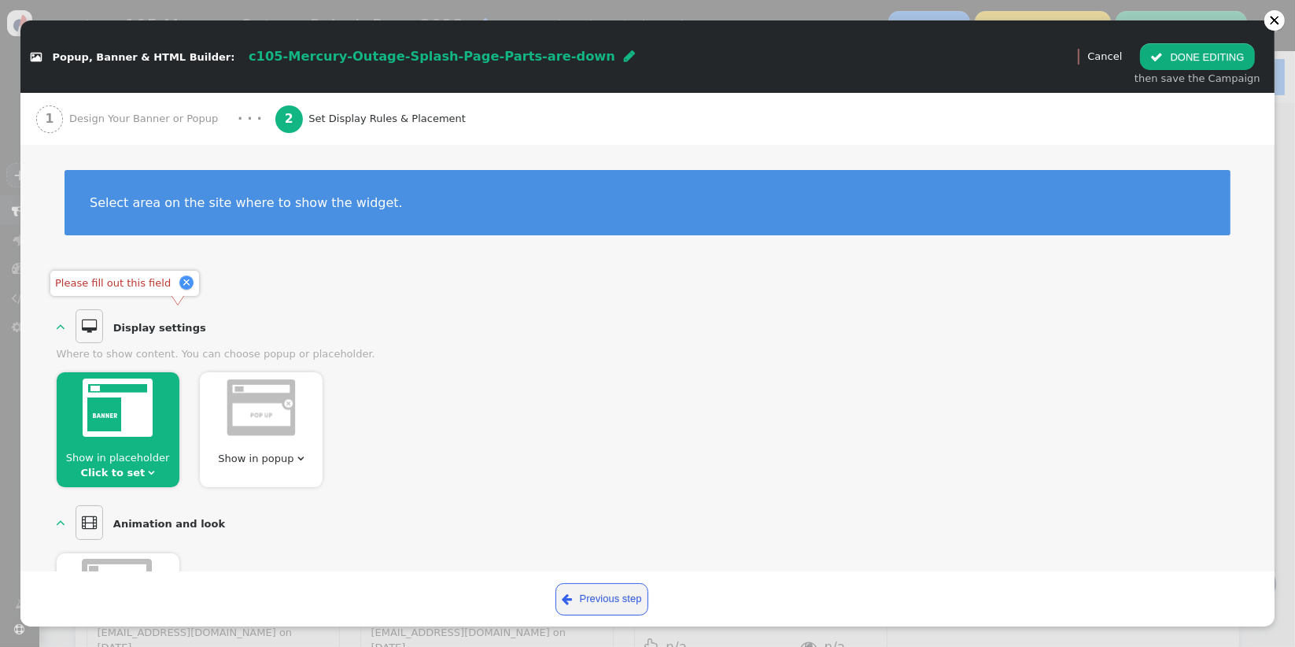
click at [148, 474] on span "" at bounding box center [151, 472] width 6 height 10
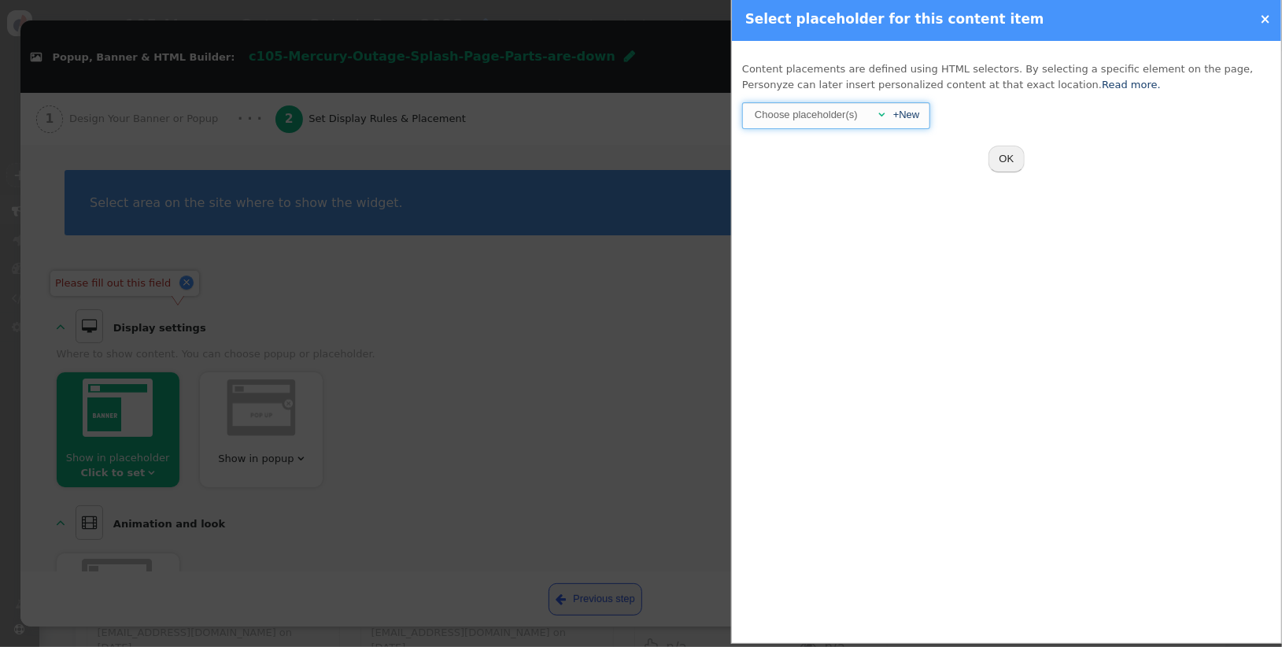
click at [883, 112] on span "" at bounding box center [881, 114] width 6 height 10
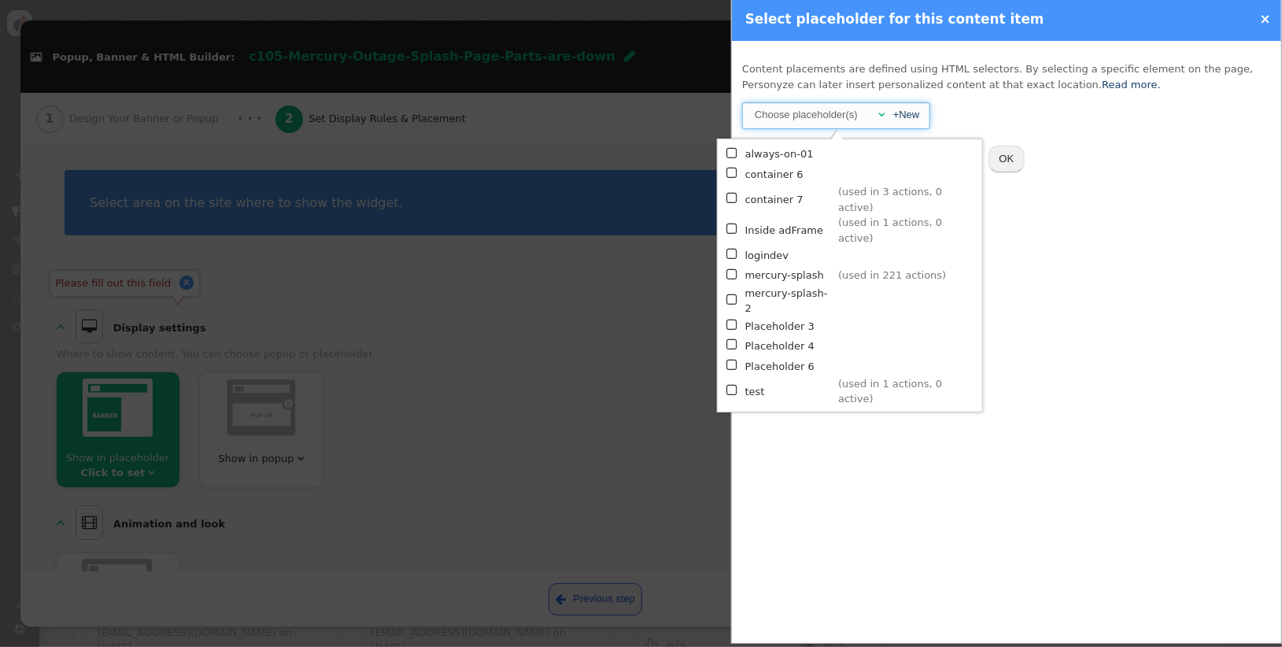
click at [774, 266] on td "mercury-splash" at bounding box center [789, 276] width 88 height 20
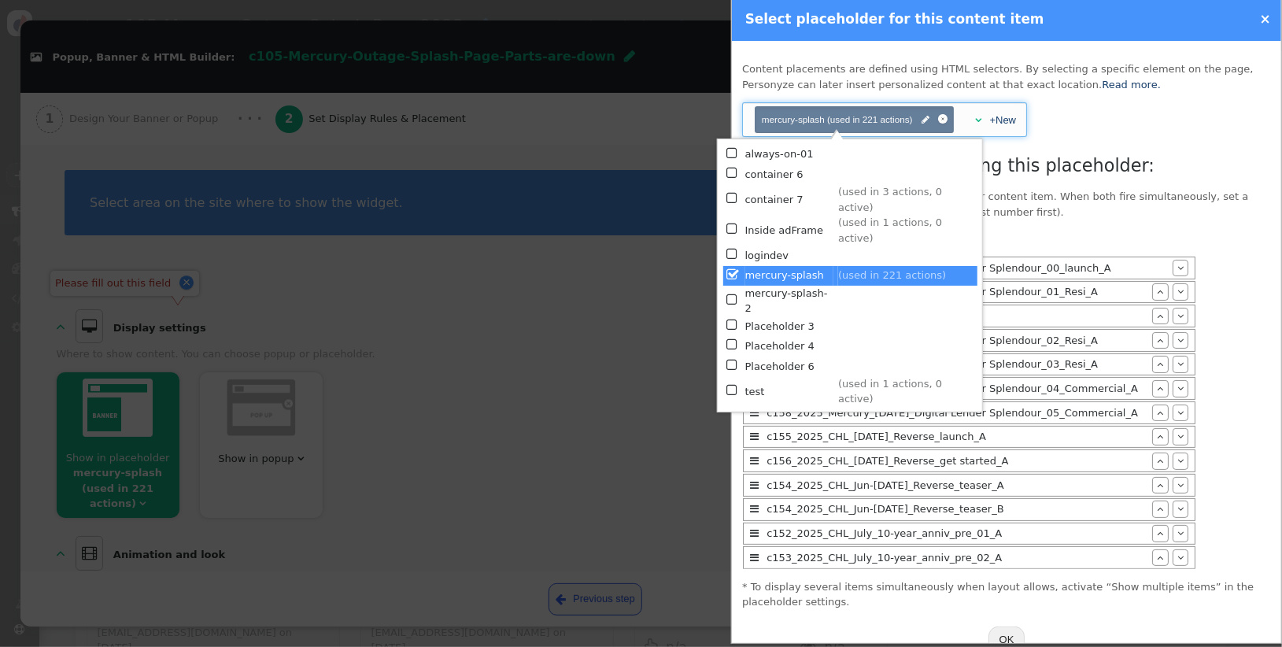
click at [1129, 213] on p "This placeholder is already assigned to another content item. When both fire si…" at bounding box center [1006, 204] width 529 height 31
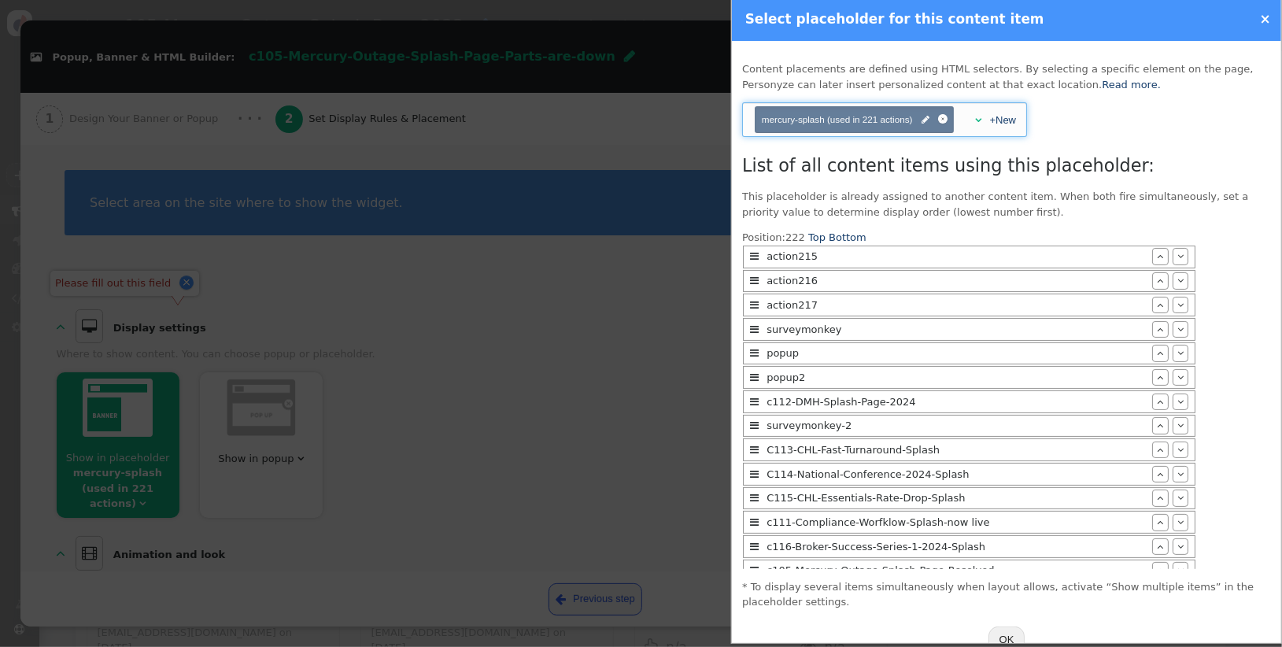
scroll to position [4981, 0]
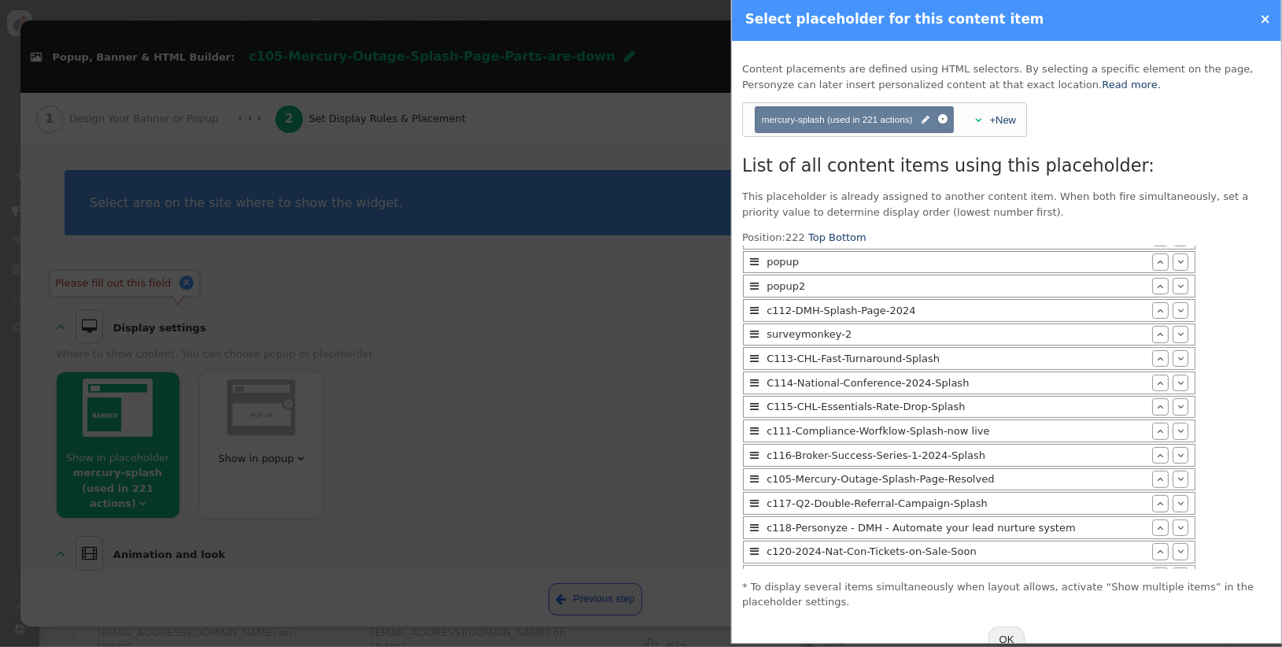
click at [1177, 619] on span "" at bounding box center [1180, 624] width 6 height 10
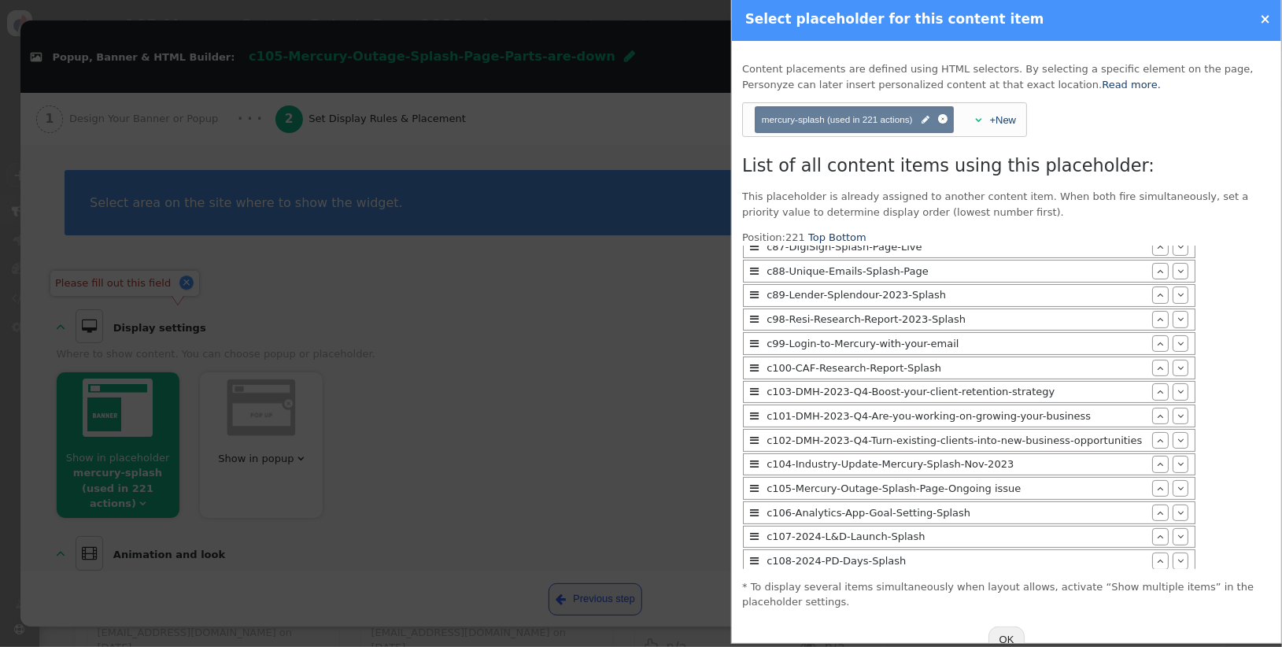
scroll to position [4433, 0]
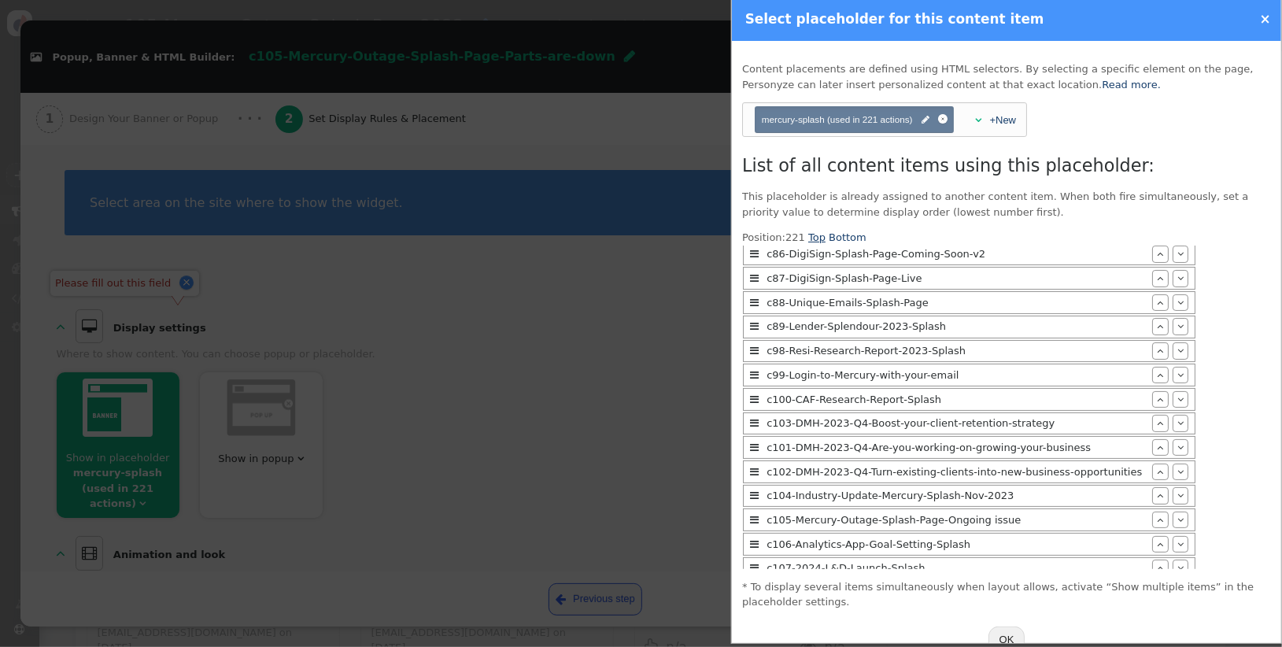
click at [810, 232] on link "Top" at bounding box center [816, 237] width 17 height 12
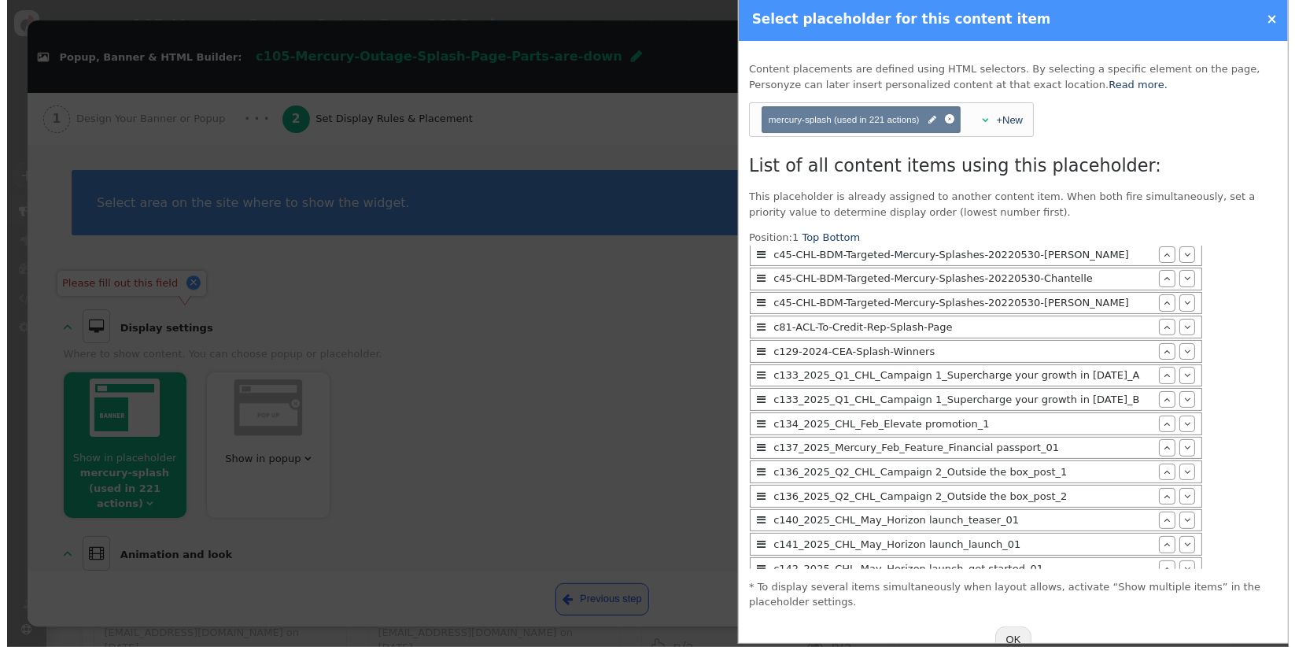
scroll to position [0, 0]
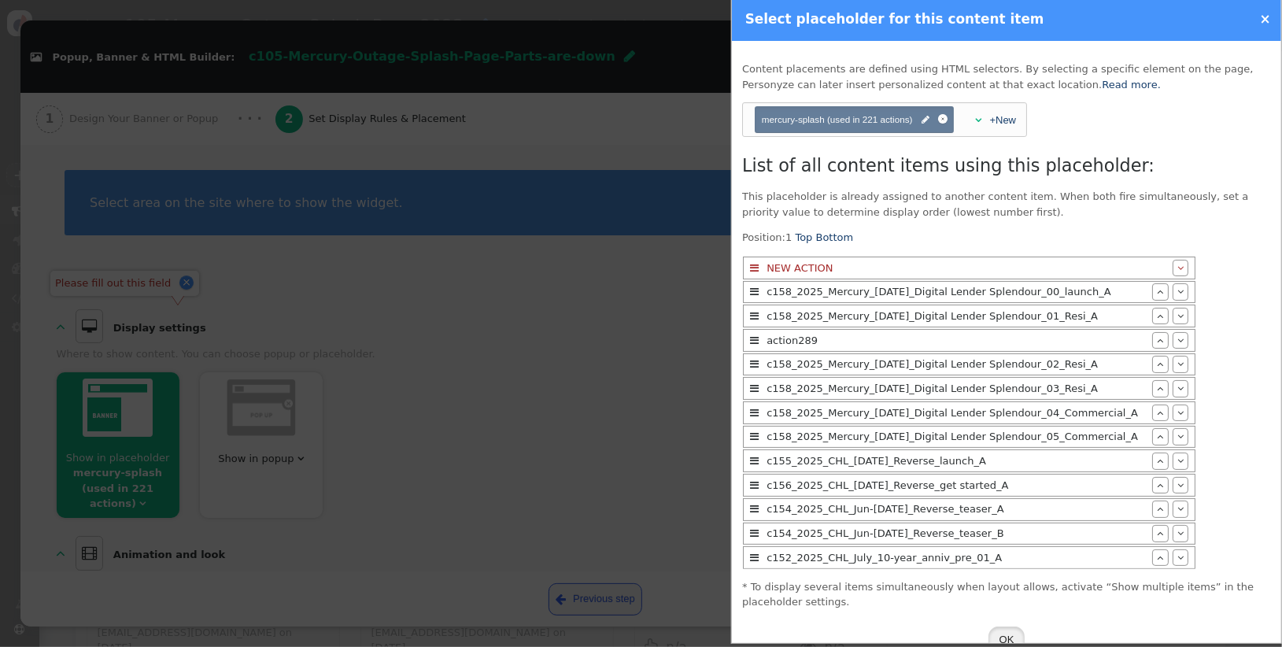
click at [999, 628] on button "OK" at bounding box center [1006, 639] width 37 height 27
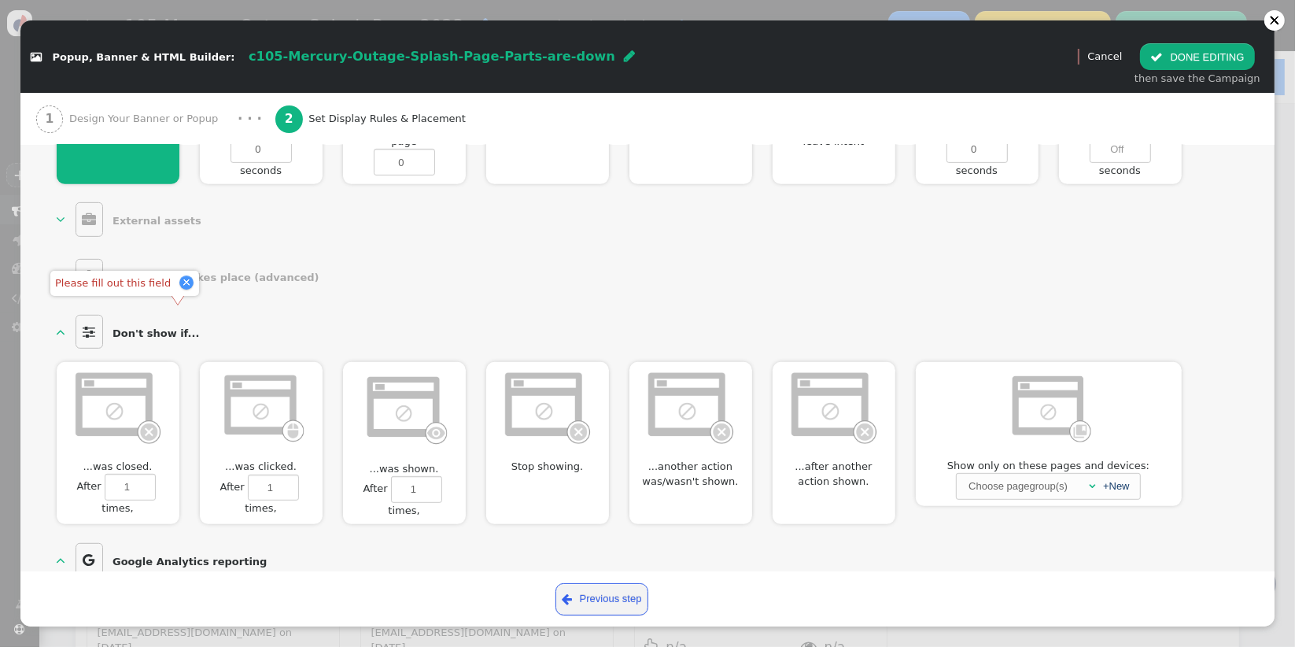
scroll to position [781, 0]
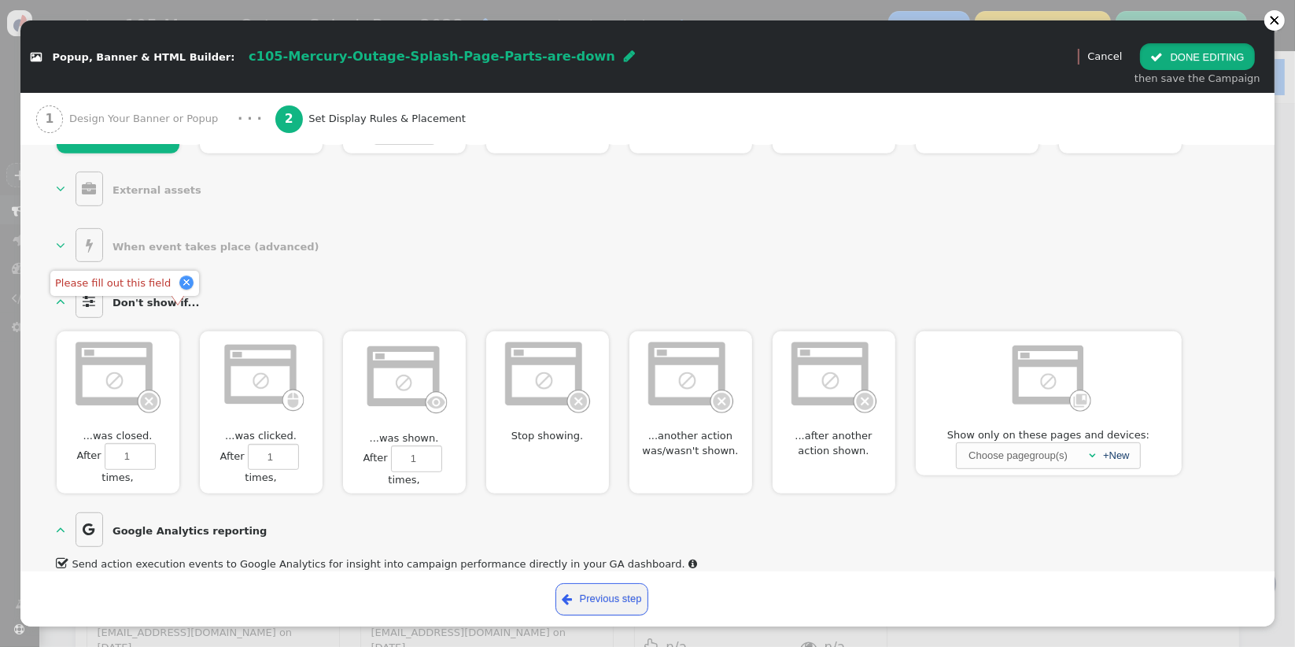
click at [1174, 61] on button " DONE EDITING" at bounding box center [1197, 56] width 114 height 27
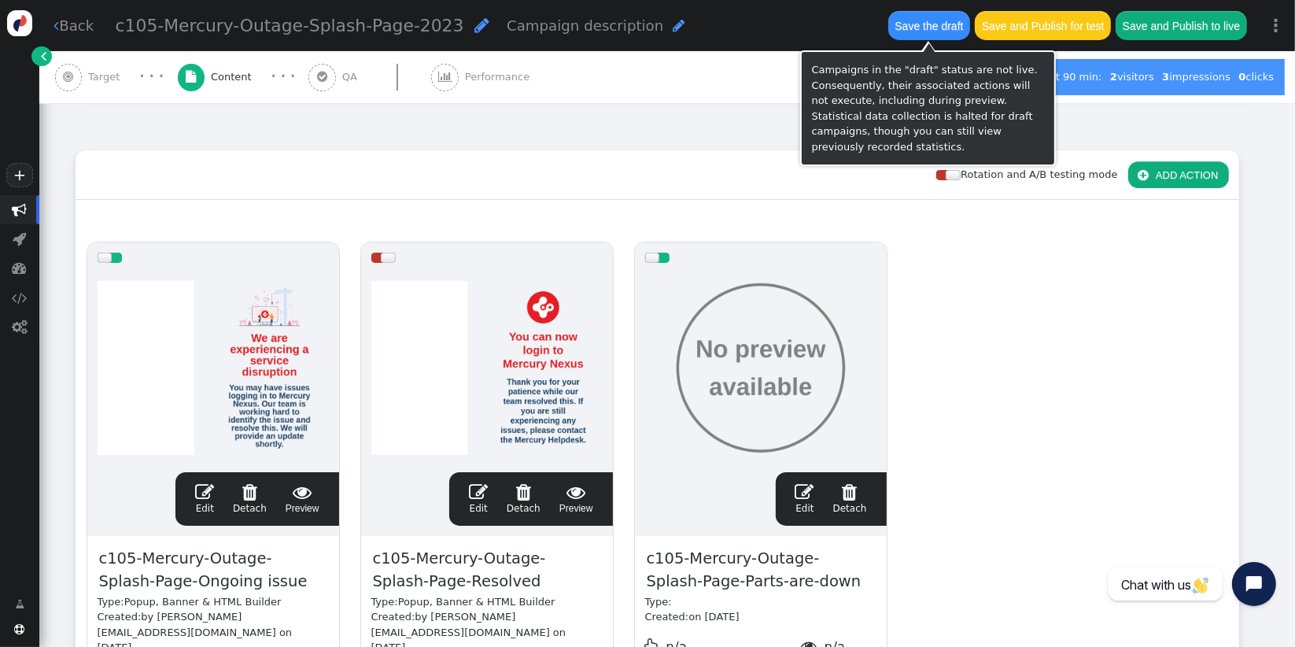
click at [916, 18] on button "Save the draft" at bounding box center [929, 25] width 82 height 28
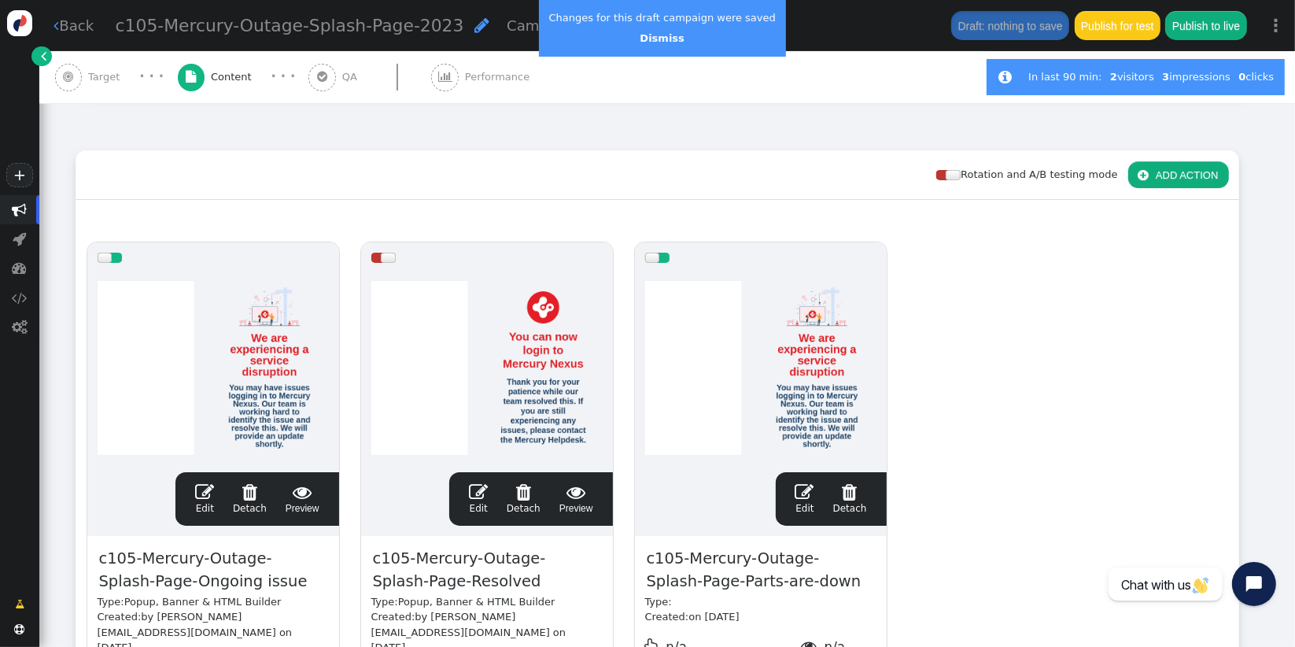
click at [1143, 397] on div "drag this  Edit  Detach  Preview c105-Mercury-Outage-Splash-Page-Ongoing iss…" at bounding box center [657, 497] width 1162 height 532
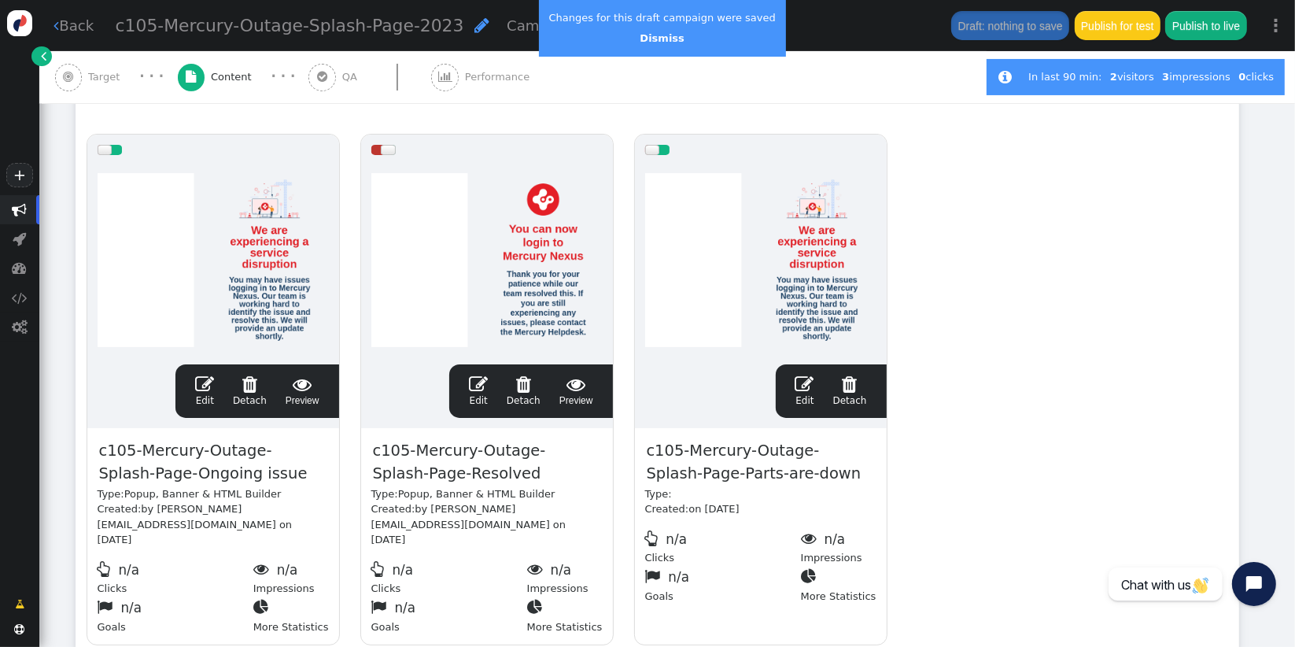
scroll to position [290, 0]
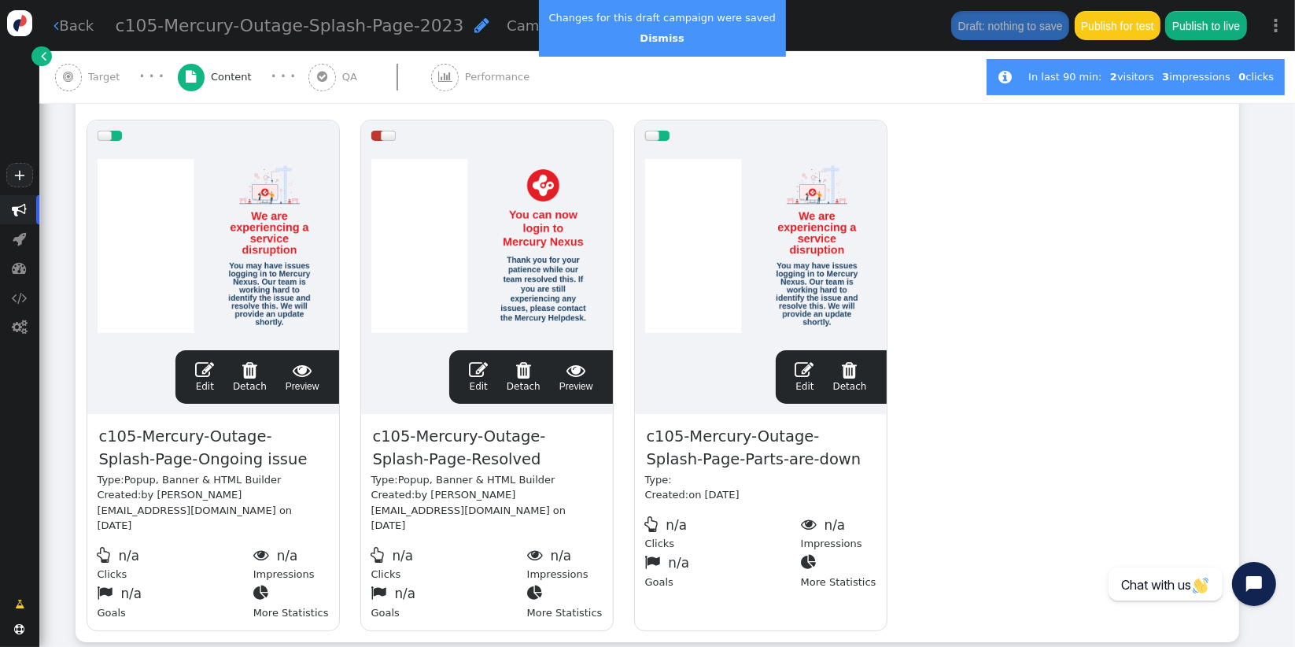
click at [342, 108] on div " Drag Content Here to whole audience (100%) drag this  Edit  Detach  Previe…" at bounding box center [658, 360] width 1164 height 564
click at [652, 139] on div at bounding box center [652, 136] width 15 height 10
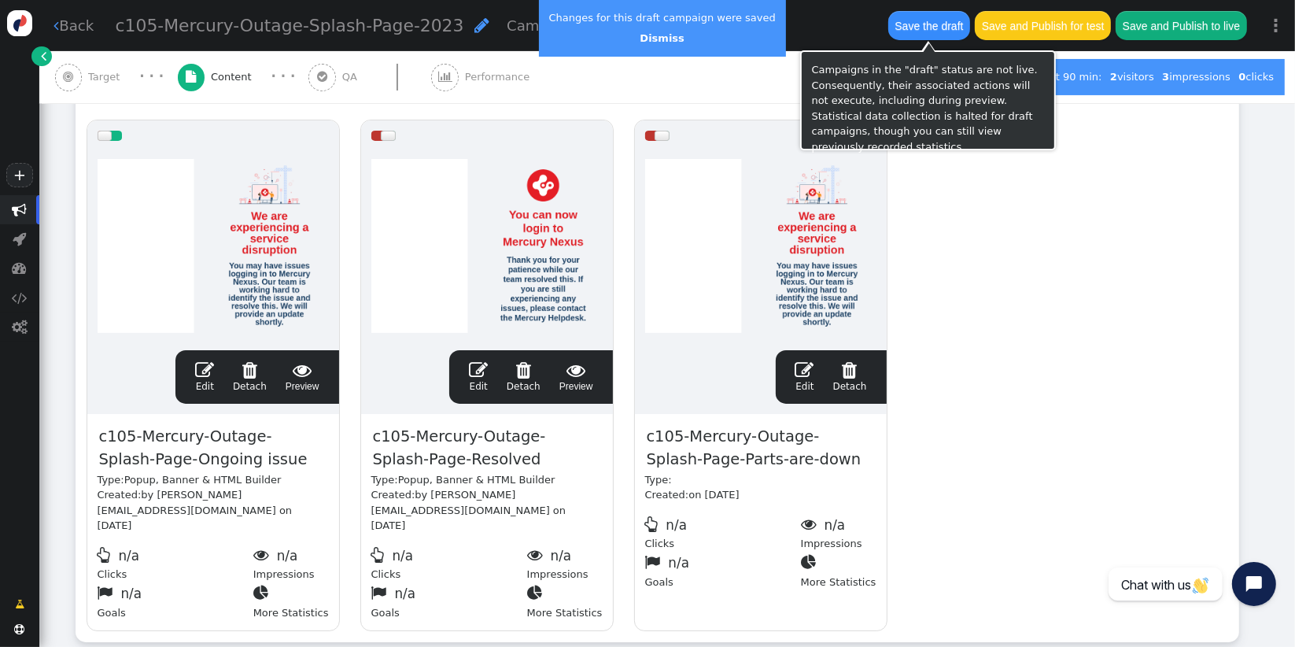
click at [925, 23] on button "Save the draft" at bounding box center [929, 25] width 82 height 28
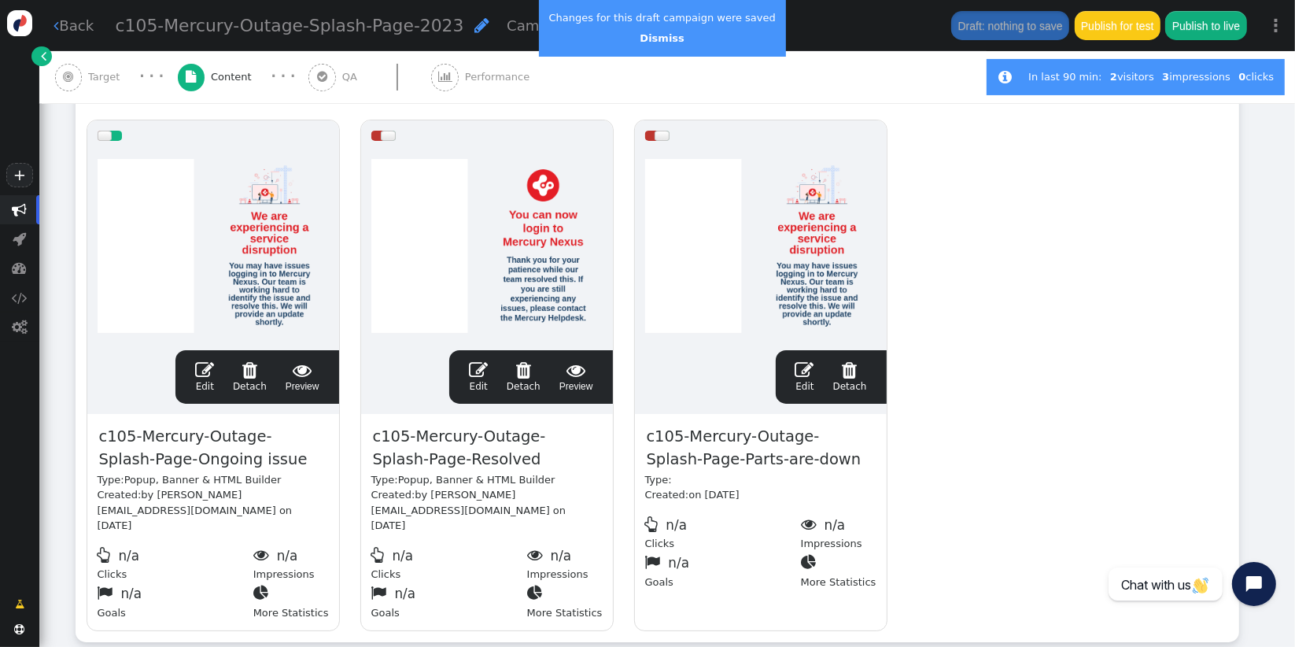
click at [1002, 393] on div "drag this  Edit  Detach  Preview c105-Mercury-Outage-Splash-Page-Ongoing iss…" at bounding box center [657, 375] width 1162 height 532
